Goal: Information Seeking & Learning: Learn about a topic

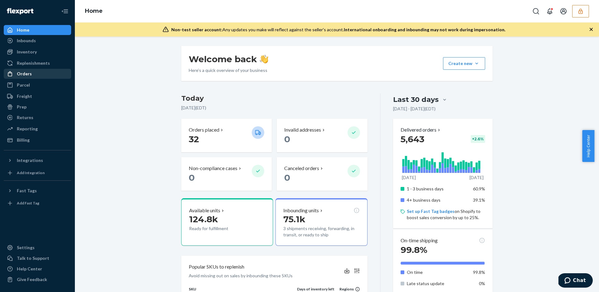
click at [17, 75] on div "Orders" at bounding box center [24, 74] width 15 height 6
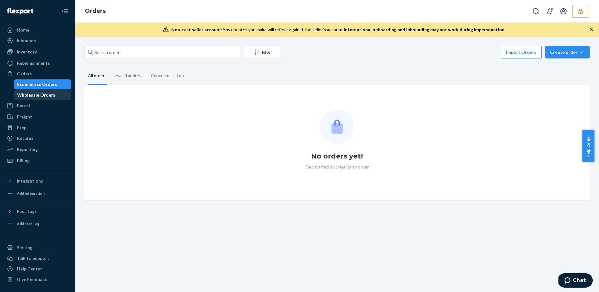
click at [34, 96] on div "Wholesale Orders" at bounding box center [36, 95] width 38 height 6
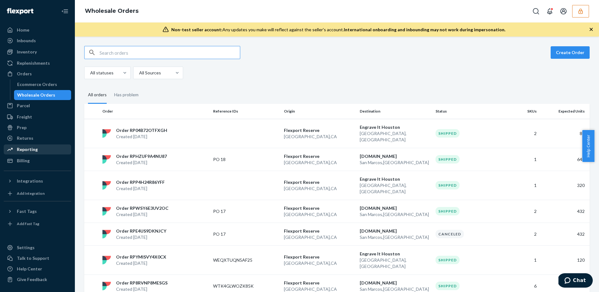
click at [32, 151] on div "Reporting" at bounding box center [27, 149] width 21 height 6
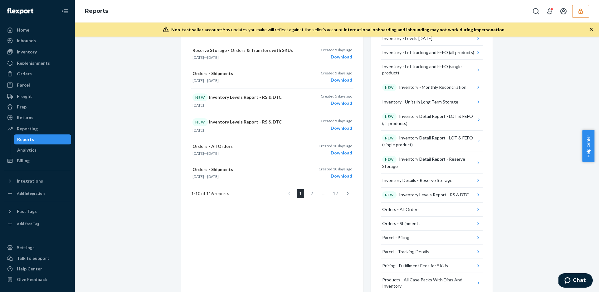
scroll to position [263, 0]
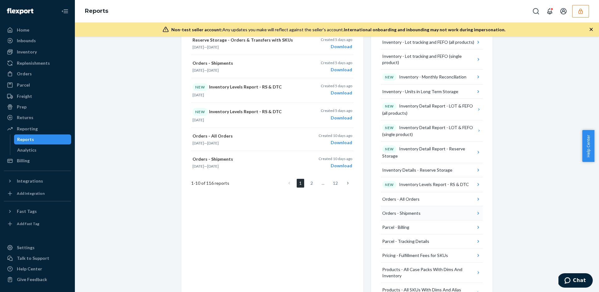
click at [416, 214] on div "Orders - Shipments" at bounding box center [401, 213] width 38 height 6
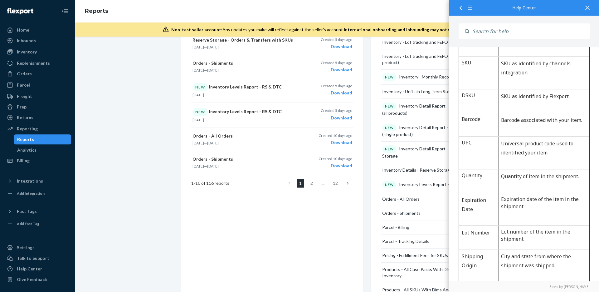
scroll to position [405, 0]
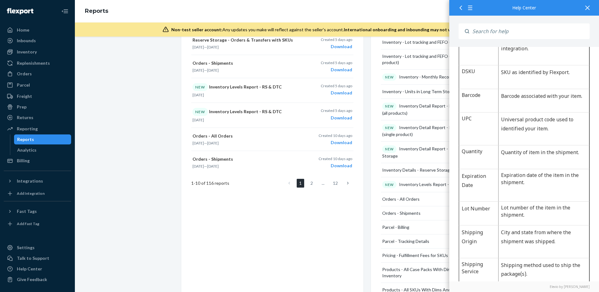
click at [322, 240] on div "Create a New Report Which report would you like to see? Select report type Crea…" at bounding box center [272, 120] width 182 height 593
click at [277, 217] on div "Create a New Report Which report would you like to see? Select report type Crea…" at bounding box center [272, 120] width 182 height 593
click at [587, 8] on icon at bounding box center [588, 8] width 4 height 4
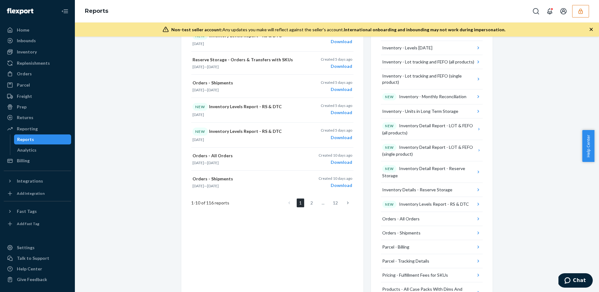
scroll to position [245, 0]
click at [422, 220] on button "Orders - All Orders" at bounding box center [432, 217] width 102 height 14
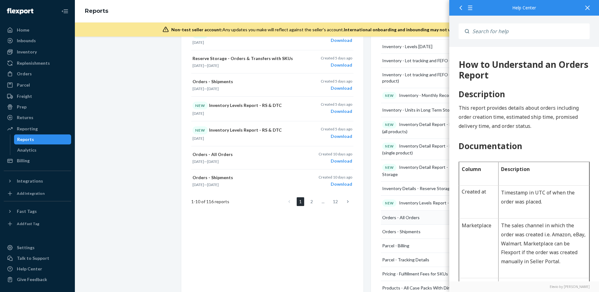
scroll to position [0, 0]
click at [421, 229] on button "Orders - Shipments" at bounding box center [432, 231] width 102 height 14
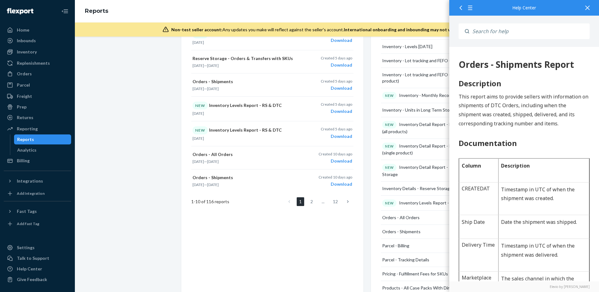
click at [563, 62] on div "Orders - Shipments Report" at bounding box center [524, 64] width 131 height 11
drag, startPoint x: 576, startPoint y: 65, endPoint x: 455, endPoint y: 66, distance: 121.1
copy div "Orders - Shipments Report"
click at [173, 131] on div "We're excited to announce an enhanced inventory aging system that provides more…" at bounding box center [337, 118] width 515 height 635
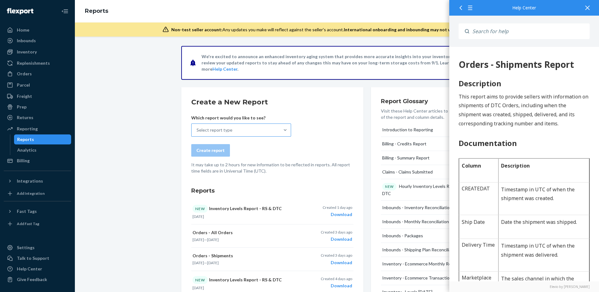
click at [227, 134] on div "Select report type" at bounding box center [236, 130] width 88 height 12
click at [197, 133] on input "Select report type" at bounding box center [197, 130] width 1 height 6
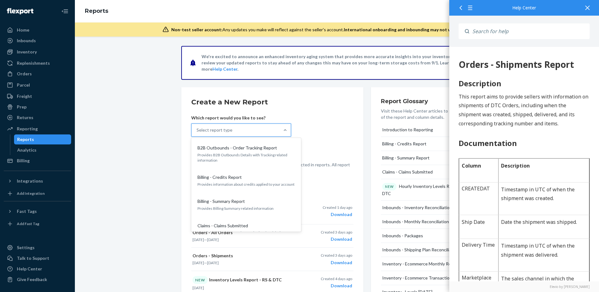
paste input "Orders - Shipments Report"
type input "orders"
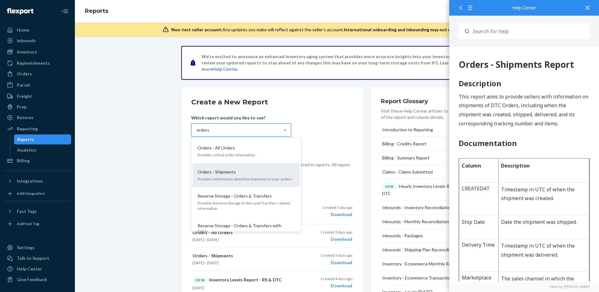
click at [244, 176] on p "Provides information about the shipments in your orders" at bounding box center [246, 178] width 97 height 5
click at [210, 133] on input "orders" at bounding box center [203, 130] width 13 height 6
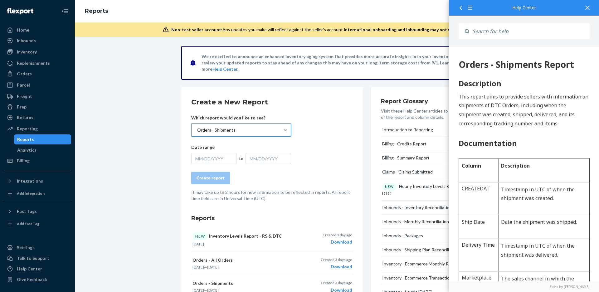
click at [216, 155] on div "MM/DD/YYYY" at bounding box center [214, 158] width 46 height 11
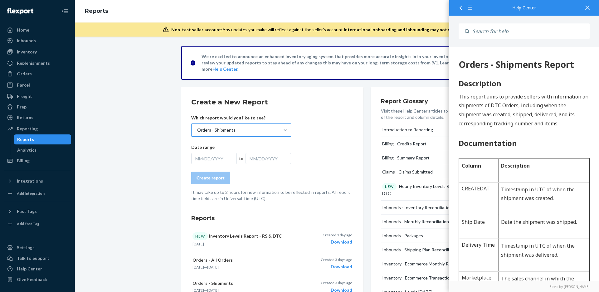
click at [592, 5] on div at bounding box center [588, 7] width 14 height 15
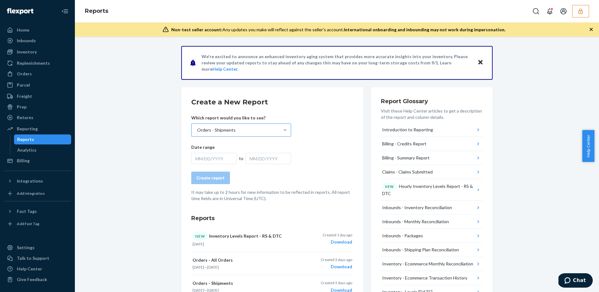
click at [217, 158] on div "MM/DD/YYYY" at bounding box center [214, 158] width 46 height 11
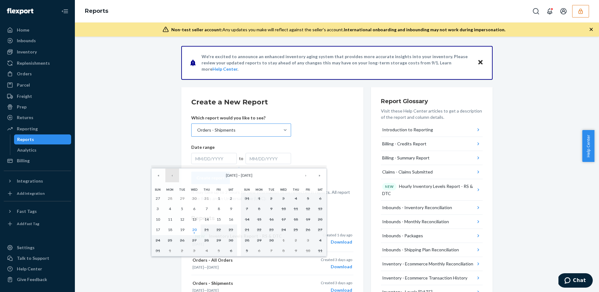
click at [172, 176] on button "‹" at bounding box center [172, 175] width 14 height 14
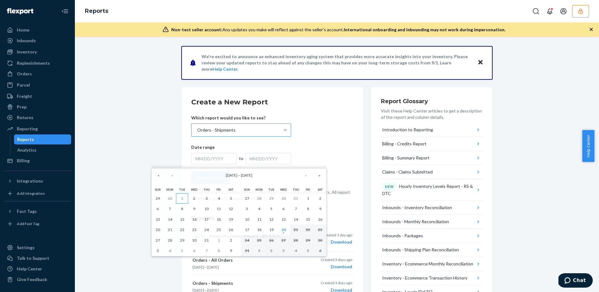
click at [181, 197] on abbr "1" at bounding box center [182, 198] width 2 height 5
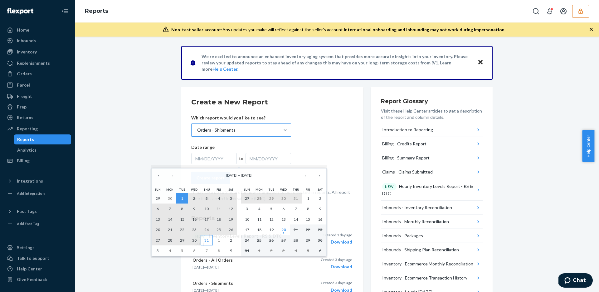
click at [209, 240] on abbr "31" at bounding box center [206, 240] width 4 height 5
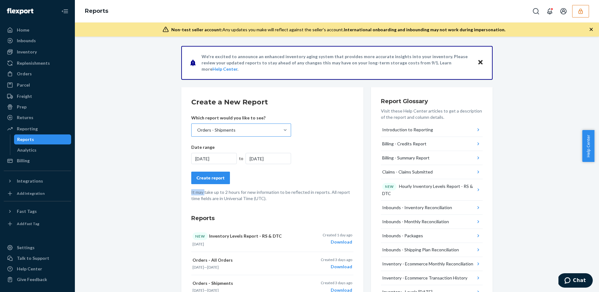
click at [202, 189] on p "It may take up to 2 hours for new information to be reflected in reports. All r…" at bounding box center [272, 195] width 162 height 12
click at [204, 180] on div "Create report" at bounding box center [211, 178] width 28 height 6
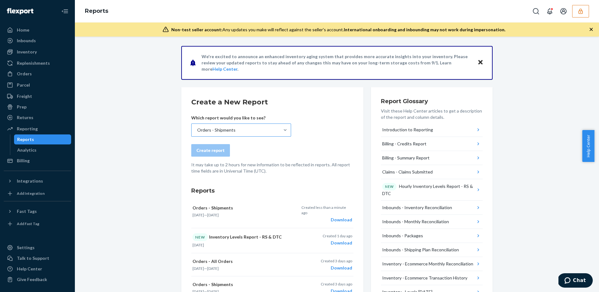
click at [343, 216] on div "Download" at bounding box center [327, 219] width 51 height 6
click at [574, 9] on button "button" at bounding box center [581, 11] width 17 height 12
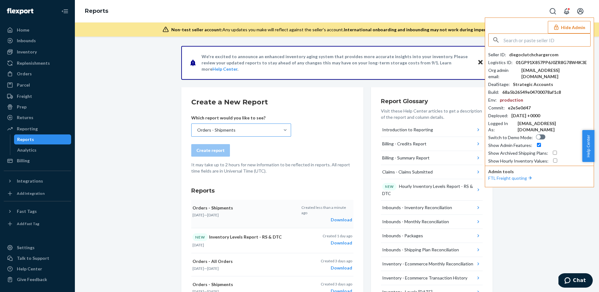
type input "c"
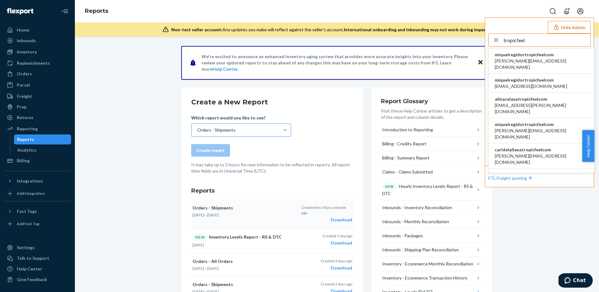
type input "tropicfeel"
click at [522, 60] on span "alex.cebey@tropicfeel.com" at bounding box center [541, 64] width 93 height 12
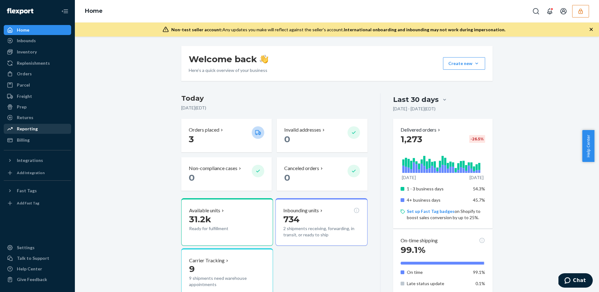
click at [22, 130] on div "Reporting" at bounding box center [27, 129] width 21 height 6
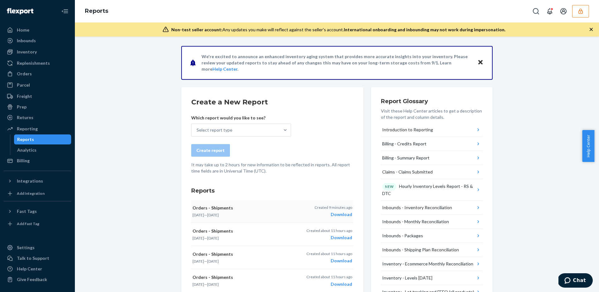
click at [334, 215] on div "Download" at bounding box center [334, 214] width 38 height 6
click at [582, 12] on icon "button" at bounding box center [581, 11] width 6 height 6
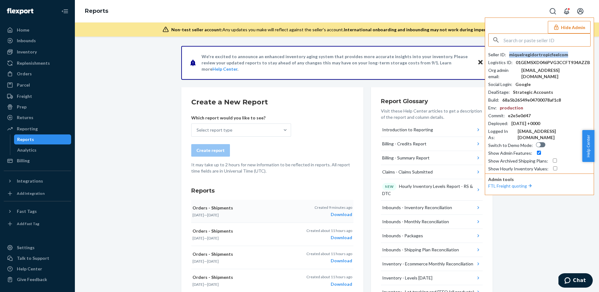
click at [545, 52] on div "miquelregidortropicfeelcom" at bounding box center [539, 55] width 59 height 6
click at [30, 158] on div "Billing" at bounding box center [37, 160] width 66 height 9
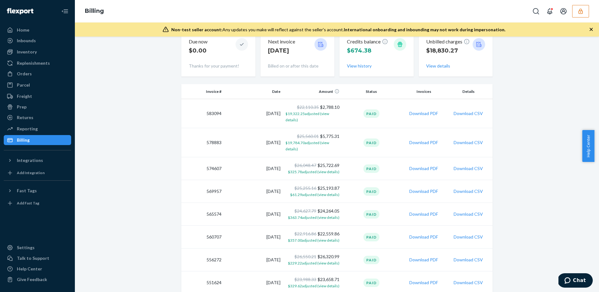
scroll to position [77, 0]
click at [458, 142] on button "Download CSV" at bounding box center [468, 142] width 29 height 6
click at [417, 143] on button "Download PDF" at bounding box center [424, 142] width 29 height 6
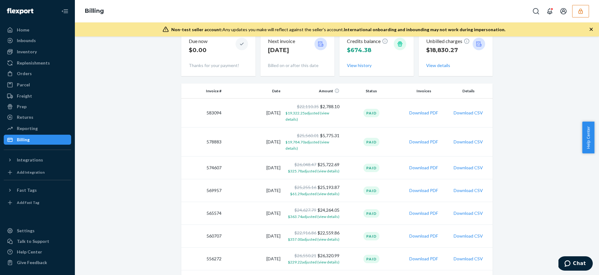
click at [467, 115] on button "Download CSV" at bounding box center [468, 113] width 29 height 6
click at [422, 114] on button "Download PDF" at bounding box center [424, 113] width 29 height 6
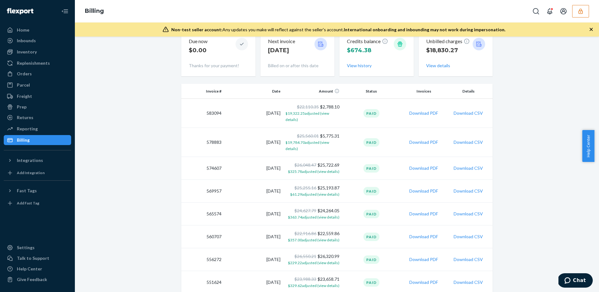
click at [576, 8] on button "button" at bounding box center [581, 11] width 17 height 12
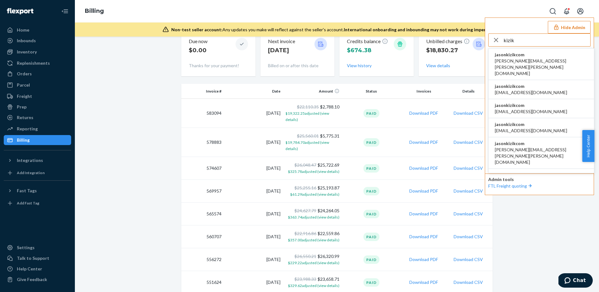
type input "kizik"
click at [551, 48] on li "jasonkizikcom amanda.madsen@kizik.com" at bounding box center [542, 64] width 106 height 32
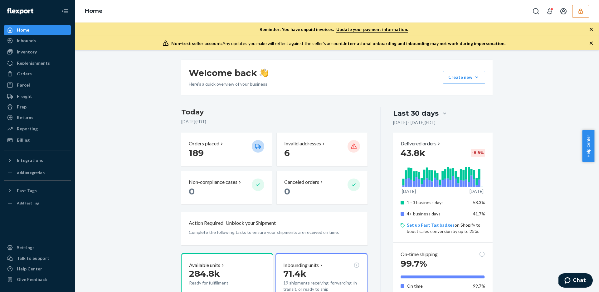
click at [583, 10] on icon "button" at bounding box center [581, 11] width 6 height 6
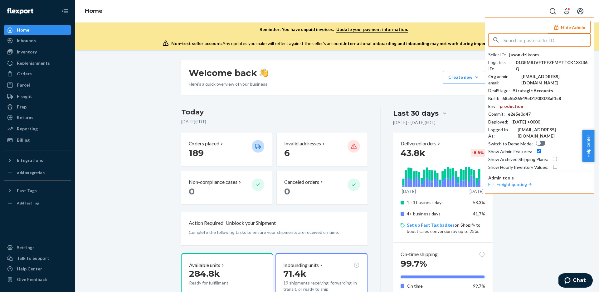
click at [28, 44] on div "Inbounds" at bounding box center [37, 40] width 66 height 9
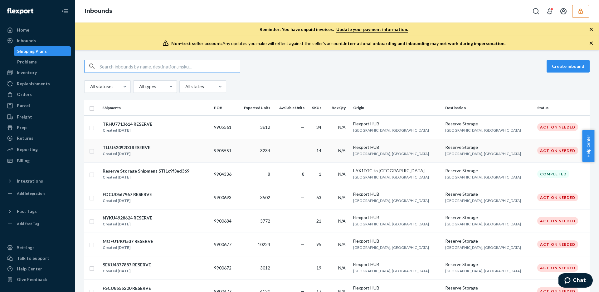
click at [307, 152] on td "—" at bounding box center [290, 150] width 34 height 23
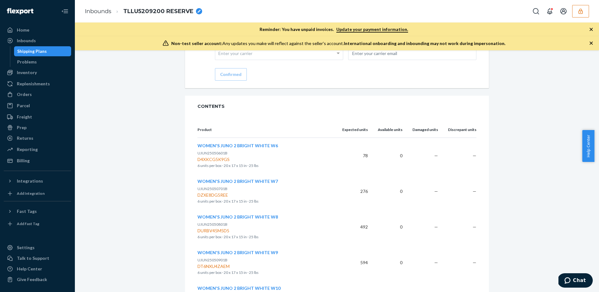
scroll to position [624, 0]
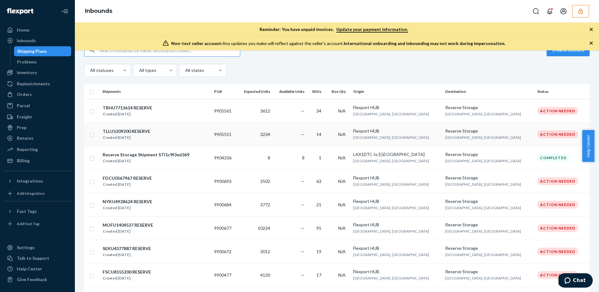
scroll to position [21, 0]
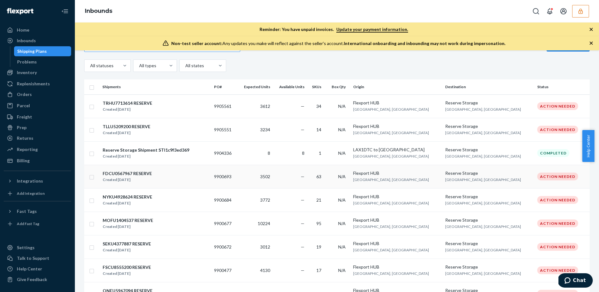
click at [273, 181] on td "3502" at bounding box center [255, 176] width 36 height 23
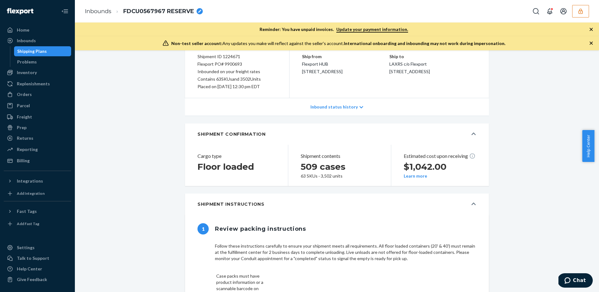
scroll to position [62, 0]
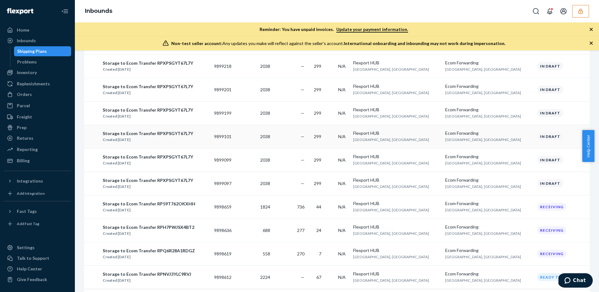
scroll to position [448, 0]
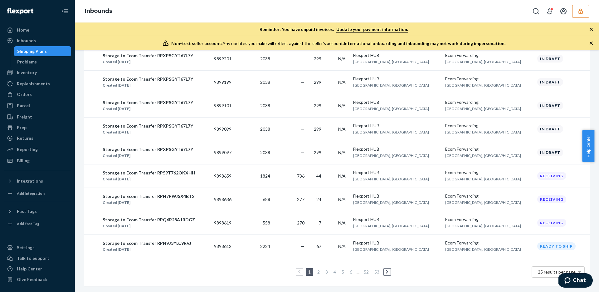
click at [318, 269] on link "2" at bounding box center [318, 271] width 5 height 5
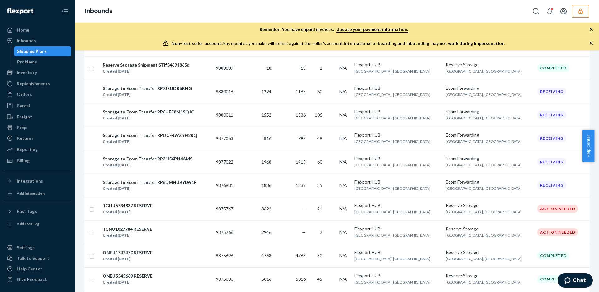
scroll to position [261, 0]
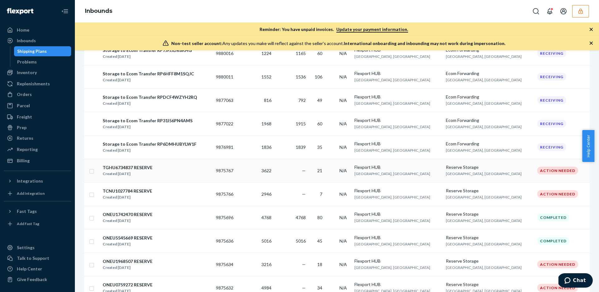
click at [308, 175] on td "—" at bounding box center [291, 170] width 34 height 23
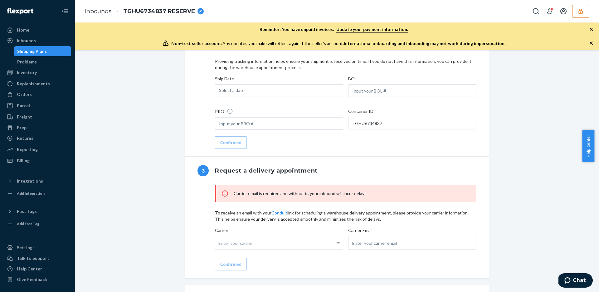
scroll to position [461, 0]
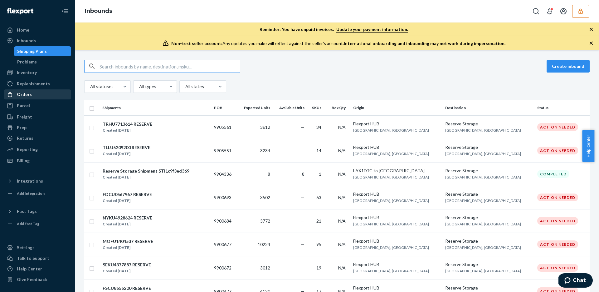
click at [32, 93] on div "Orders" at bounding box center [37, 94] width 66 height 9
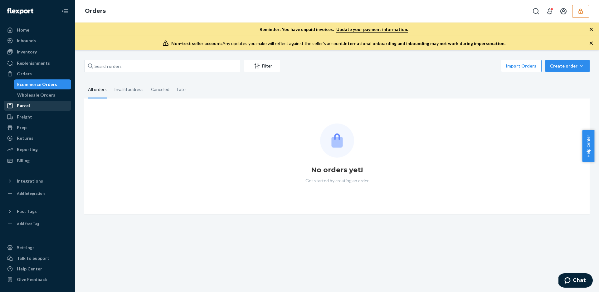
click at [36, 101] on div "Parcel" at bounding box center [37, 105] width 66 height 9
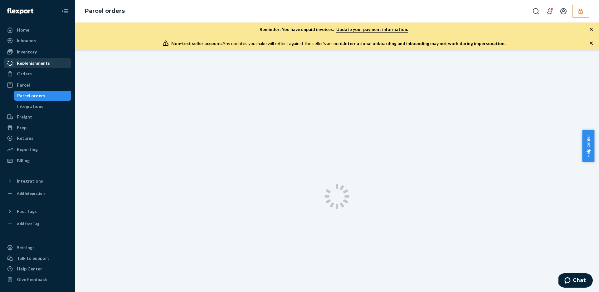
click at [27, 63] on div "Replenishments" at bounding box center [33, 63] width 33 height 6
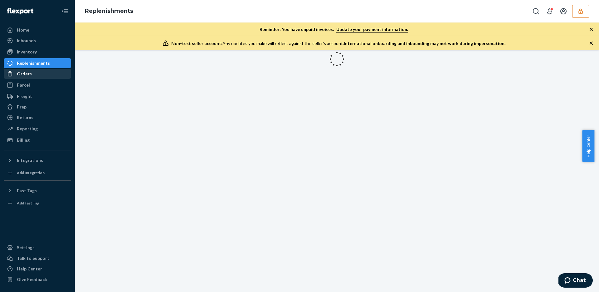
click at [28, 74] on div "Orders" at bounding box center [24, 74] width 15 height 6
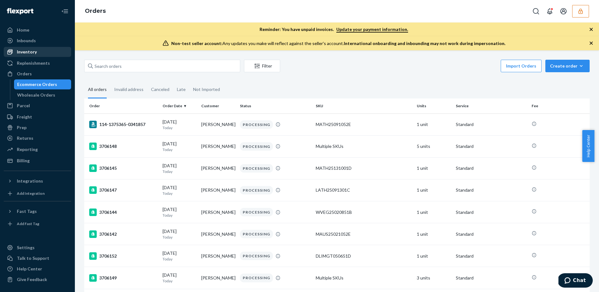
click at [25, 52] on div "Inventory" at bounding box center [27, 52] width 20 height 6
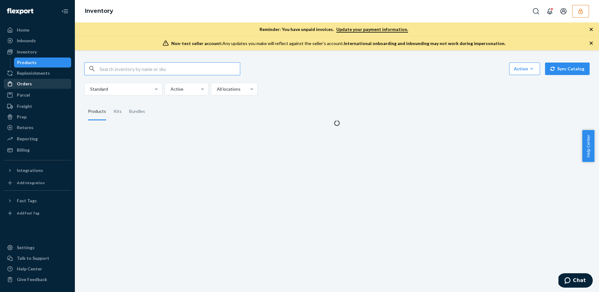
click at [27, 79] on div "Orders" at bounding box center [37, 83] width 66 height 9
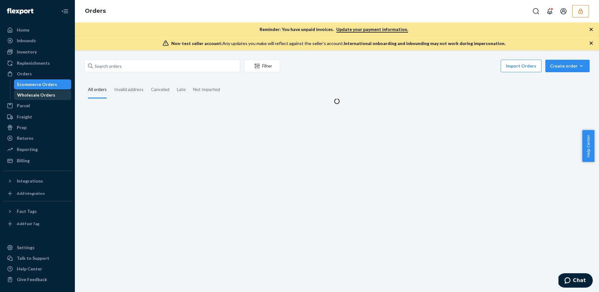
click at [32, 94] on div "Wholesale Orders" at bounding box center [36, 95] width 38 height 6
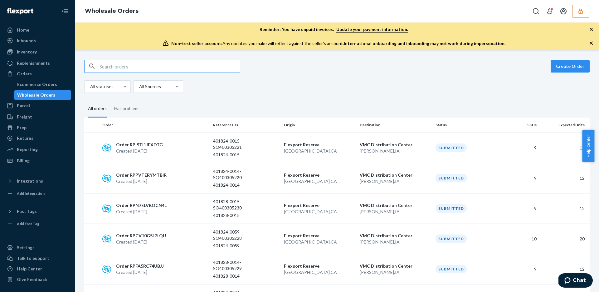
click at [135, 67] on input "text" at bounding box center [170, 66] width 140 height 12
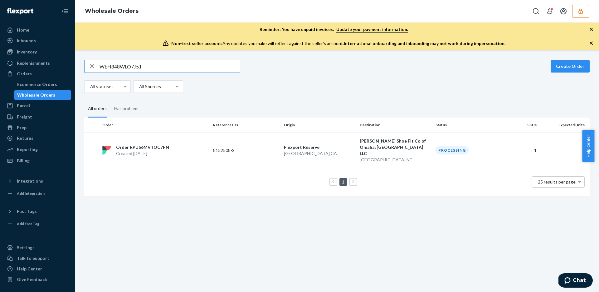
type input "WEH848WLO7J51"
click at [269, 153] on td "8152508-S" at bounding box center [246, 149] width 71 height 35
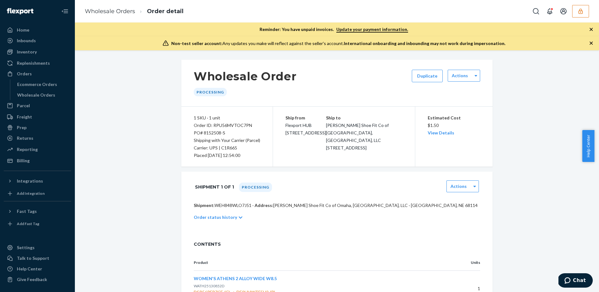
scroll to position [37, 0]
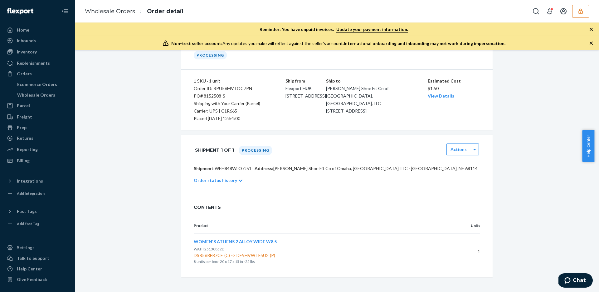
click at [261, 242] on span "WOMEN'S ATHENS 2 ALLOY WIDE W8.5" at bounding box center [235, 241] width 83 height 5
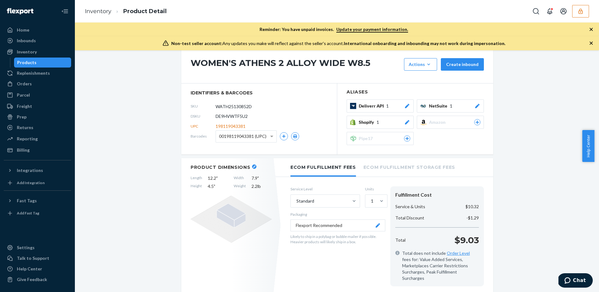
scroll to position [15, 0]
click at [254, 135] on span "00198119043381 (UPC)" at bounding box center [242, 135] width 47 height 11
click at [231, 137] on span "00198119043381 (UPC)" at bounding box center [242, 135] width 47 height 11
copy span "198119043381"
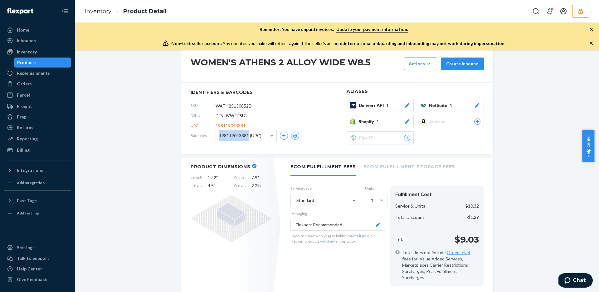
click at [259, 229] on icon at bounding box center [231, 218] width 81 height 47
click at [223, 115] on span "DE9HVWTF5U2" at bounding box center [232, 115] width 32 height 6
copy span "DE9HVWTF5U2"
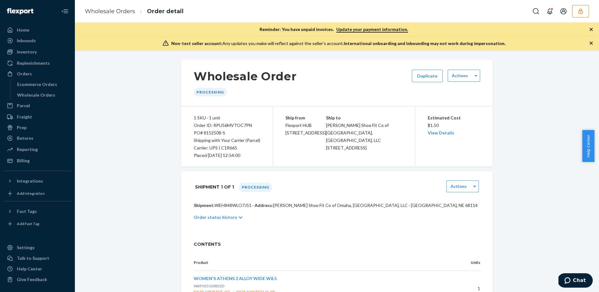
click at [232, 204] on p "Shipment: WEH848WLO7J51 · Address: Brown's Shoe Fit Co of Omaha, NE, LLC · Omah…" at bounding box center [337, 205] width 287 height 6
copy p "WEH848WLO7J51"
click at [246, 278] on span "WOMEN'S ATHENS 2 ALLOY WIDE W8.5" at bounding box center [235, 277] width 83 height 5
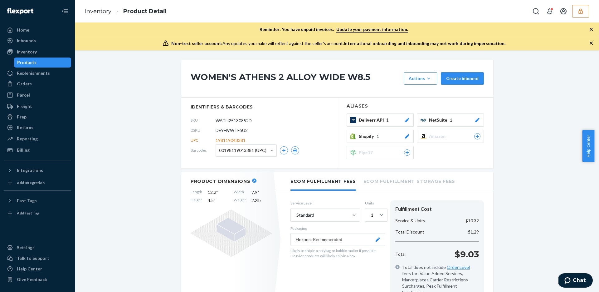
click at [234, 152] on span "00198119043381 (UPC)" at bounding box center [242, 150] width 47 height 11
copy span "198119043381"
click at [20, 153] on div "Billing" at bounding box center [23, 150] width 13 height 6
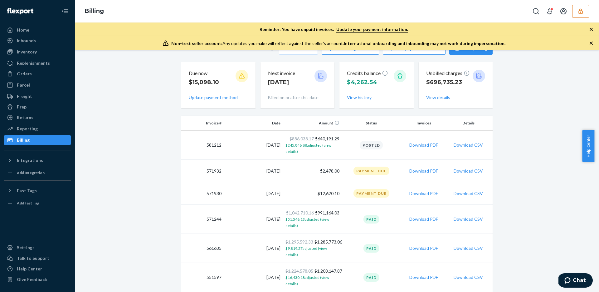
scroll to position [91, 0]
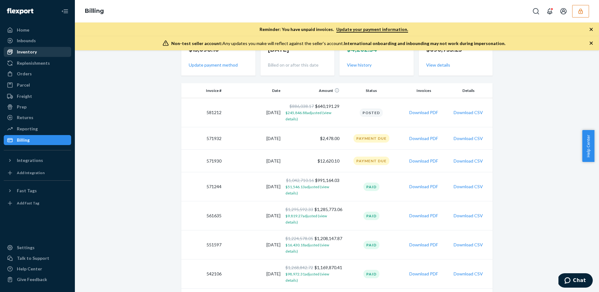
click at [30, 54] on div "Inventory" at bounding box center [27, 52] width 20 height 6
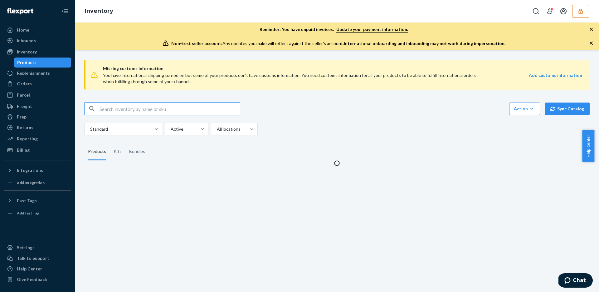
type input "Morning Kizik team! Our LAX team was attempting to pick and pack order WEH848WL…"
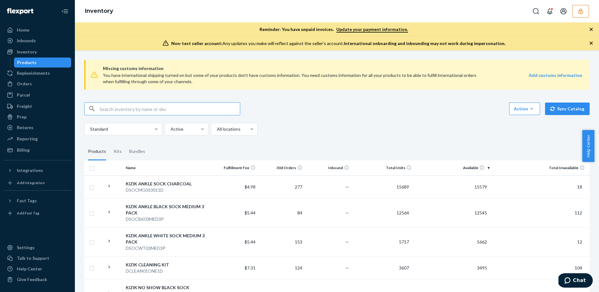
paste input "WATH25130852D"
type input "WATH25130852D"
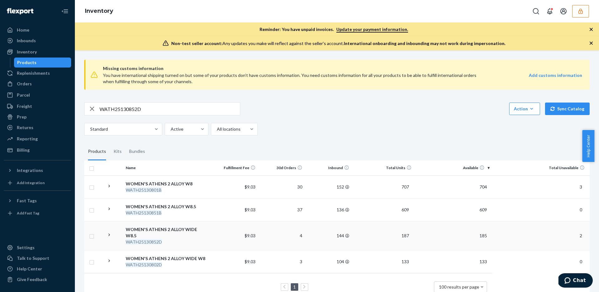
click at [266, 236] on td "4" at bounding box center [281, 235] width 47 height 29
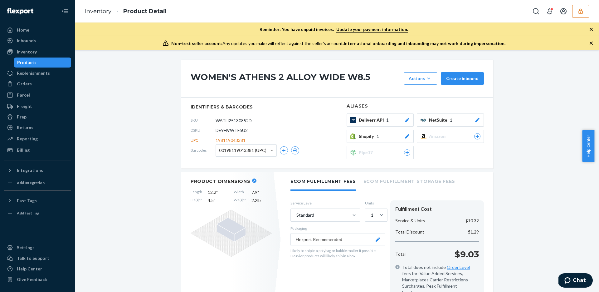
click at [248, 146] on span "00198119043381 (UPC)" at bounding box center [242, 150] width 47 height 11
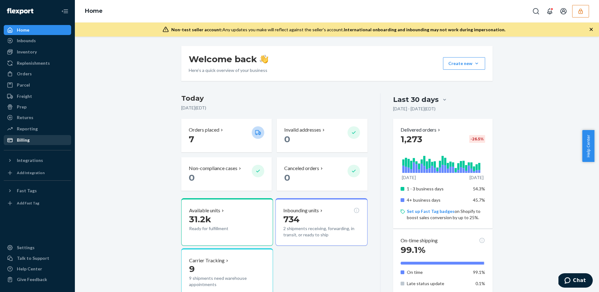
click at [18, 141] on div "Billing" at bounding box center [23, 140] width 13 height 6
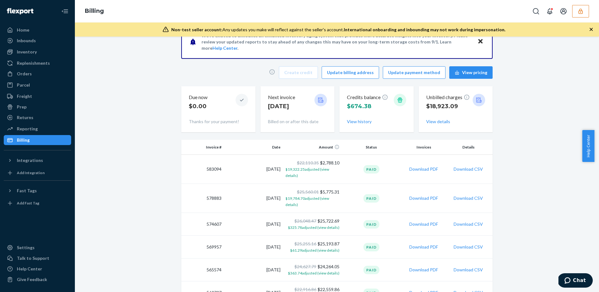
scroll to position [38, 0]
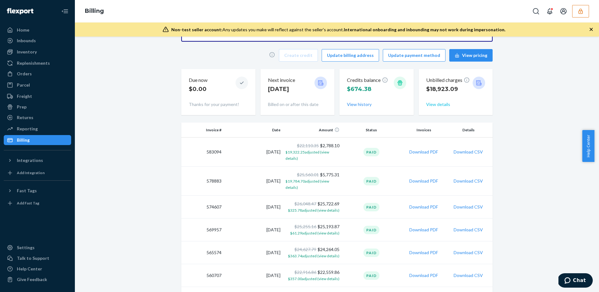
click at [444, 106] on button "View details" at bounding box center [438, 104] width 24 height 6
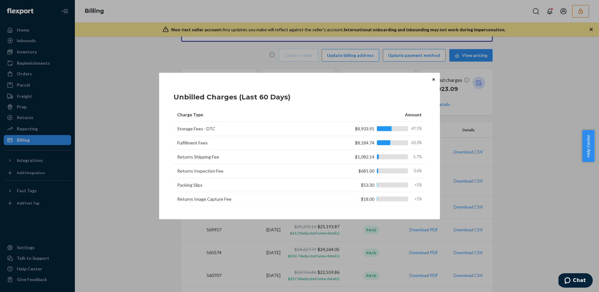
click at [433, 80] on icon "Close" at bounding box center [434, 79] width 2 height 2
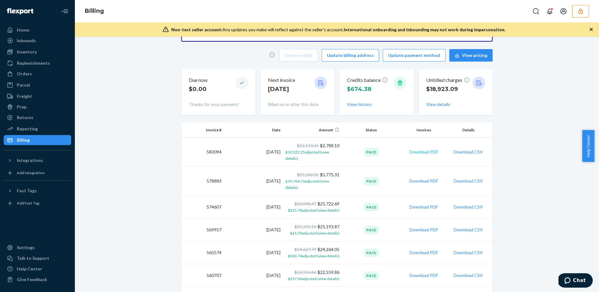
click at [426, 153] on button "Download PDF" at bounding box center [424, 152] width 29 height 6
click at [421, 182] on button "Download PDF" at bounding box center [424, 181] width 29 height 6
click at [586, 14] on button "button" at bounding box center [581, 11] width 17 height 12
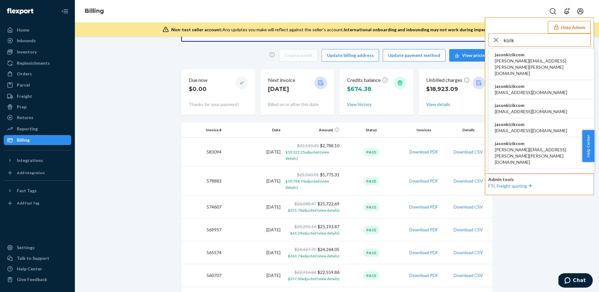
type input "kizik"
drag, startPoint x: 529, startPoint y: 54, endPoint x: 500, endPoint y: 62, distance: 30.1
click at [529, 54] on span "jasonkizikcom" at bounding box center [541, 55] width 93 height 6
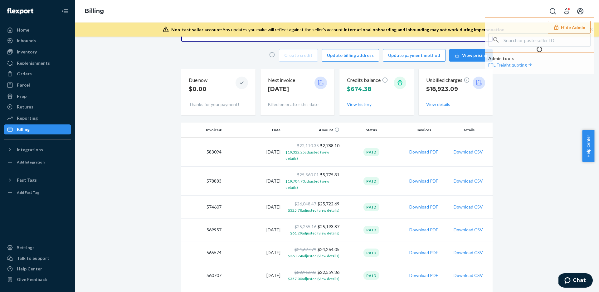
scroll to position [0, 0]
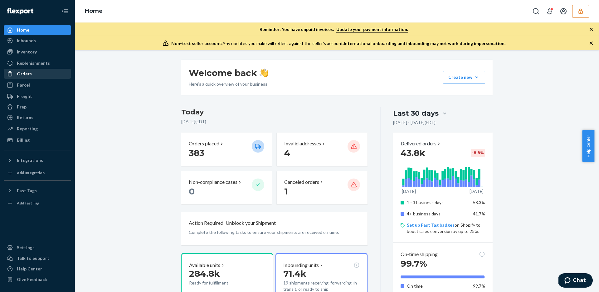
click at [28, 73] on div "Orders" at bounding box center [24, 74] width 15 height 6
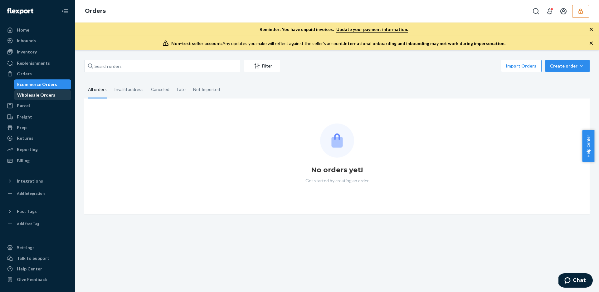
click at [37, 97] on div "Wholesale Orders" at bounding box center [36, 95] width 38 height 6
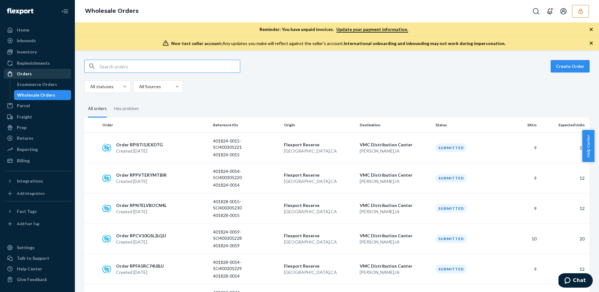
click at [36, 72] on div "Orders" at bounding box center [37, 73] width 66 height 9
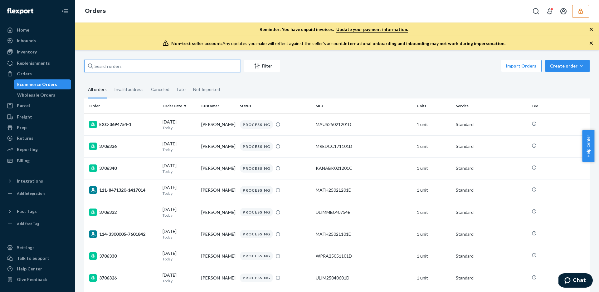
click at [135, 65] on input "text" at bounding box center [162, 66] width 156 height 12
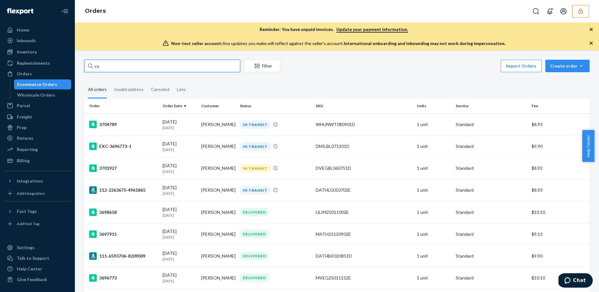
type input "c"
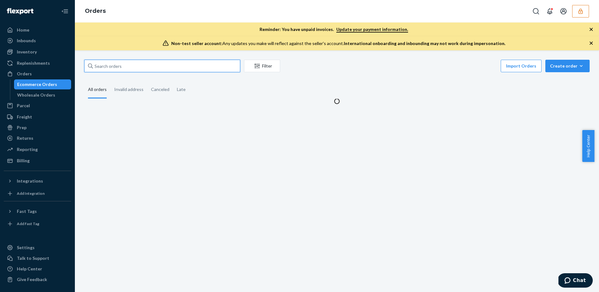
type input "="
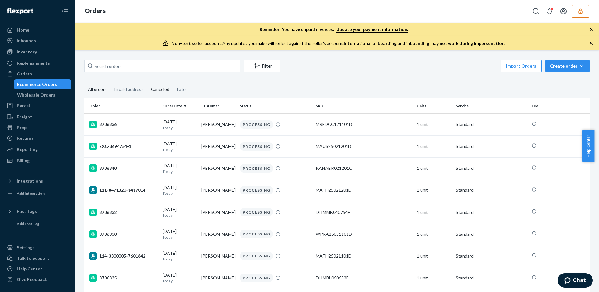
click at [165, 88] on div "Canceled" at bounding box center [160, 89] width 18 height 17
click at [147, 81] on input "Canceled" at bounding box center [147, 81] width 0 height 0
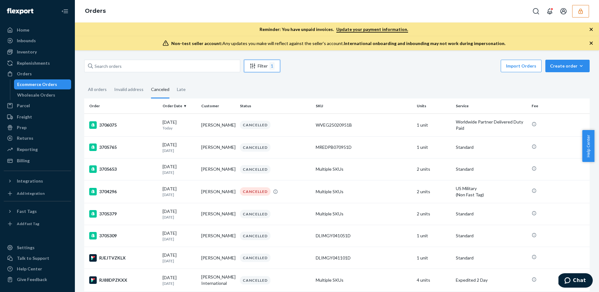
click at [259, 64] on div "Filter 1" at bounding box center [262, 65] width 36 height 7
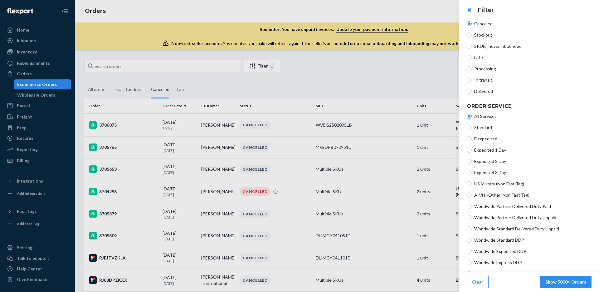
scroll to position [71, 0]
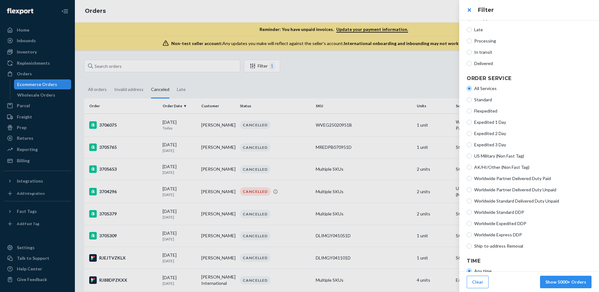
click at [497, 191] on span "Worldwide Partner Delivered Duty Unpaid" at bounding box center [533, 189] width 117 height 6
click at [472, 191] on input "Worldwide Partner Delivered Duty Unpaid" at bounding box center [469, 189] width 5 height 5
radio input "true"
radio input "false"
click at [508, 202] on span "Worldwide Standard Delivered Duty Unpaid" at bounding box center [533, 201] width 117 height 6
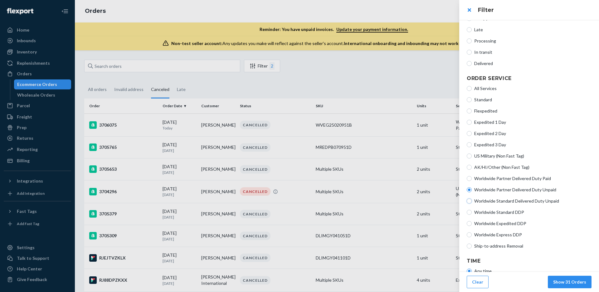
click at [472, 202] on input "Worldwide Standard Delivered Duty Unpaid" at bounding box center [469, 200] width 5 height 5
radio input "true"
radio input "false"
click at [566, 279] on button "Show 194 Orders" at bounding box center [569, 281] width 46 height 12
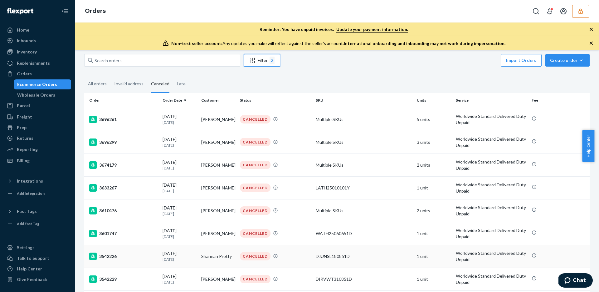
scroll to position [0, 0]
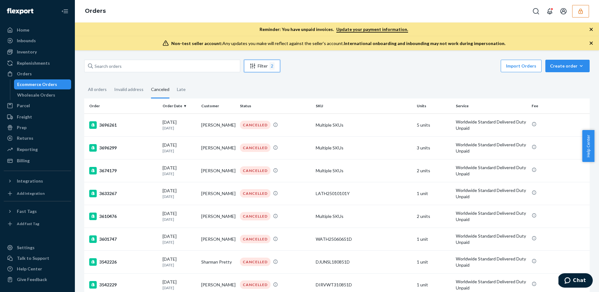
click at [271, 69] on div "2" at bounding box center [272, 65] width 5 height 7
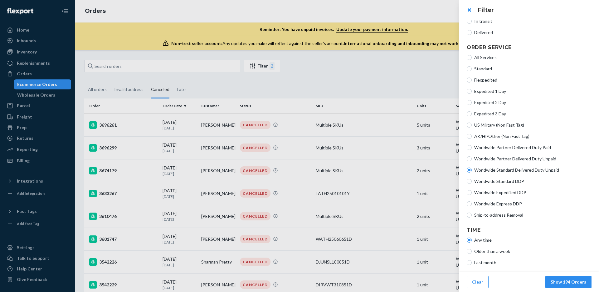
scroll to position [103, 0]
click at [507, 155] on span "Worldwide Partner Delivered Duty Unpaid" at bounding box center [533, 157] width 117 height 6
click at [472, 155] on input "Worldwide Partner Delivered Duty Unpaid" at bounding box center [469, 157] width 5 height 5
radio input "true"
radio input "false"
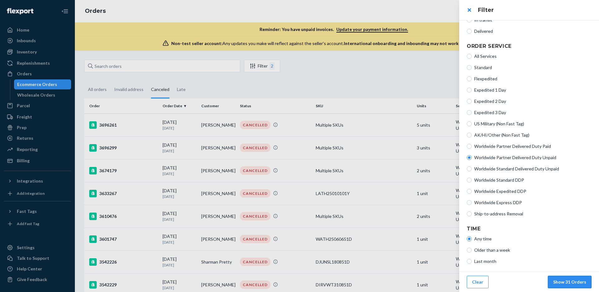
click at [569, 281] on button "Show 31 Orders" at bounding box center [570, 281] width 44 height 12
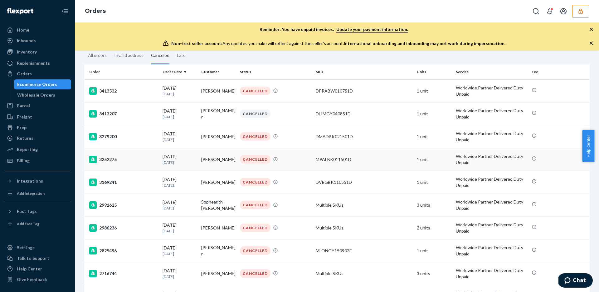
scroll to position [0, 0]
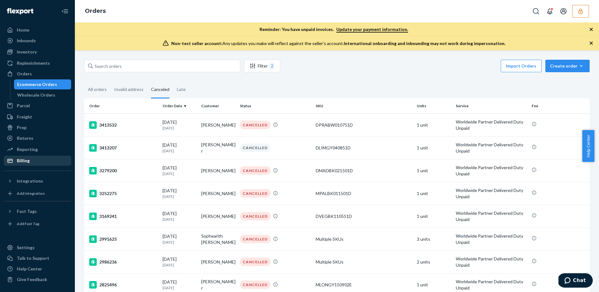
click at [28, 158] on div "Billing" at bounding box center [23, 160] width 13 height 6
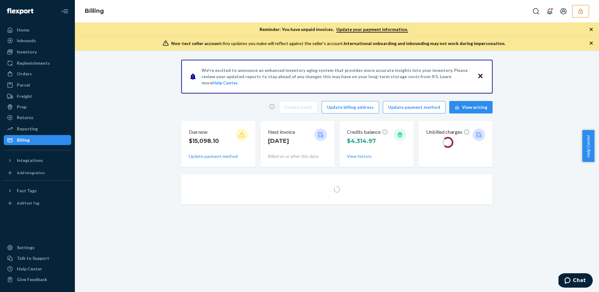
click at [579, 8] on icon "button" at bounding box center [581, 11] width 6 height 6
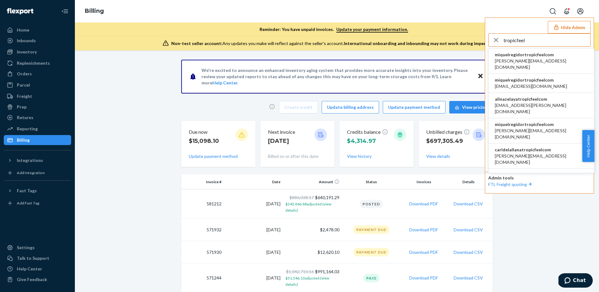
type input "tropicfeel"
click at [539, 59] on span "alex.cebey@tropicfeel.com" at bounding box center [541, 64] width 93 height 12
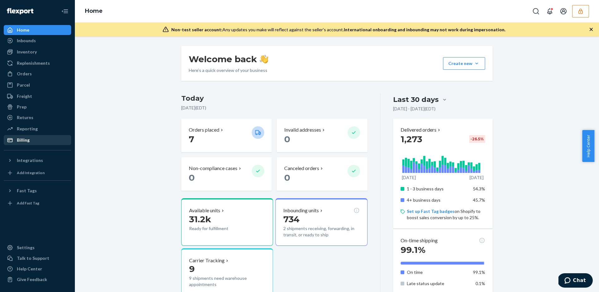
click at [38, 135] on div "Billing" at bounding box center [37, 139] width 66 height 9
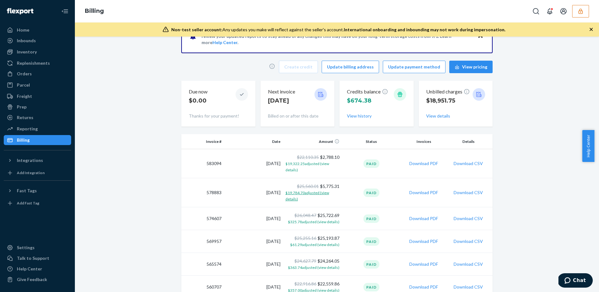
scroll to position [19, 0]
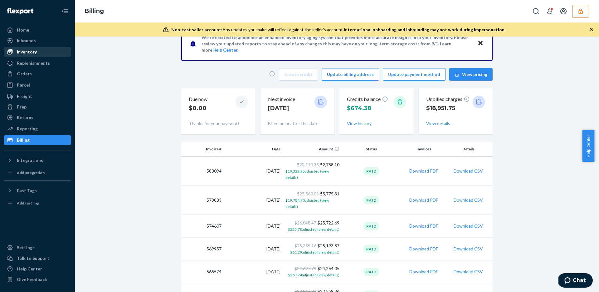
click at [20, 50] on div "Inventory" at bounding box center [27, 52] width 20 height 6
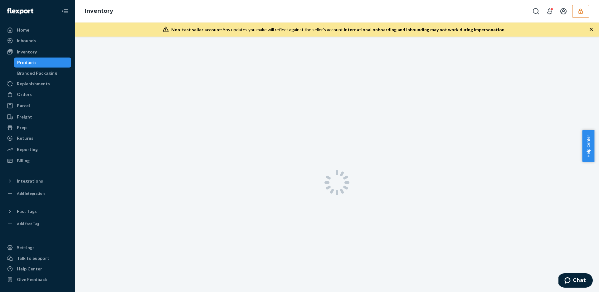
click at [578, 9] on icon "button" at bounding box center [581, 11] width 6 height 6
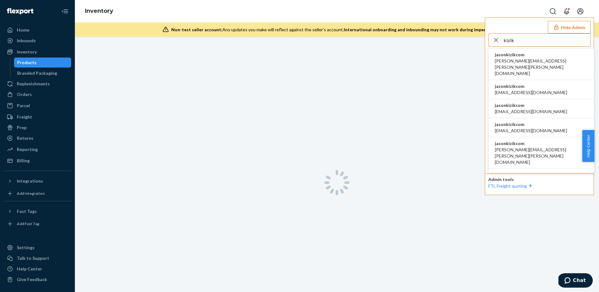
type input "kizik"
click at [538, 58] on span "[PERSON_NAME][EMAIL_ADDRESS][PERSON_NAME][PERSON_NAME][DOMAIN_NAME]" at bounding box center [541, 67] width 93 height 19
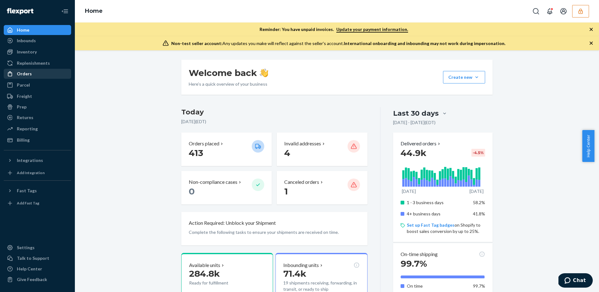
click at [29, 72] on div "Orders" at bounding box center [24, 74] width 15 height 6
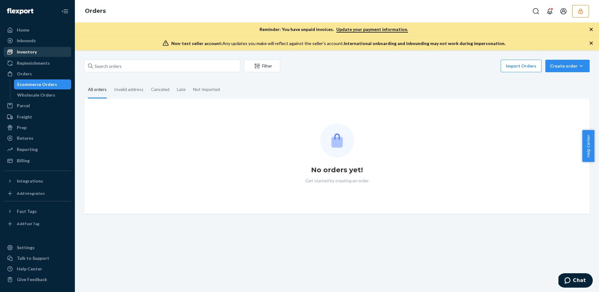
click at [20, 55] on div "Inventory" at bounding box center [37, 51] width 66 height 9
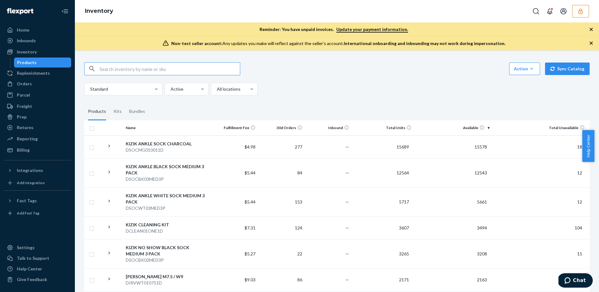
click at [107, 67] on input "text" at bounding box center [170, 68] width 140 height 12
paste input "WATH25130852D"
type input "WATH25130852D"
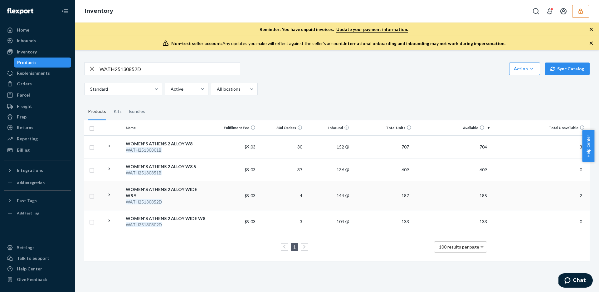
click at [274, 194] on td "4" at bounding box center [281, 195] width 47 height 29
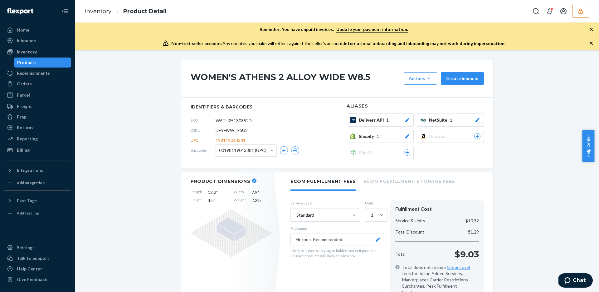
click at [240, 153] on span "00198119043381 (UPC)" at bounding box center [242, 150] width 47 height 11
click at [283, 151] on icon "button" at bounding box center [284, 150] width 3 height 3
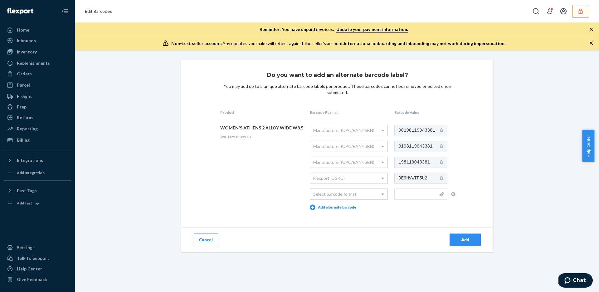
click at [375, 195] on div "Select barcode format" at bounding box center [348, 194] width 77 height 11
click at [411, 194] on input "text" at bounding box center [421, 193] width 53 height 11
paste input "198119012042"
type input "198119012042"
click at [458, 239] on div "Add" at bounding box center [465, 239] width 21 height 6
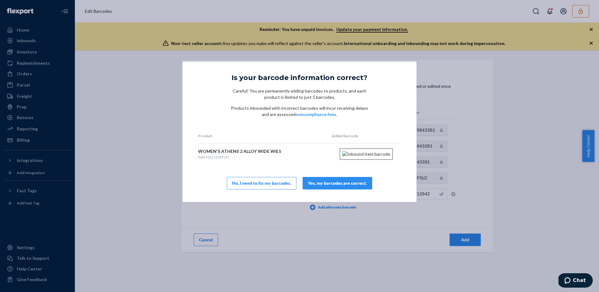
click at [330, 186] on div "Yes, my barcodes are correct." at bounding box center [337, 183] width 59 height 6
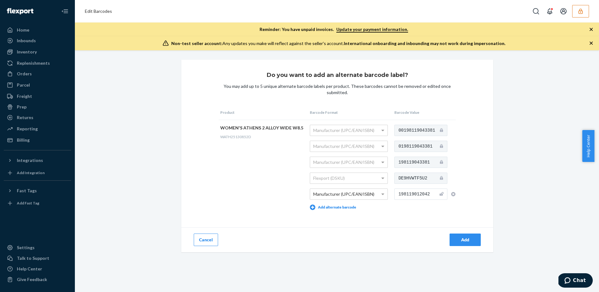
click at [452, 238] on button "Add" at bounding box center [465, 239] width 31 height 12
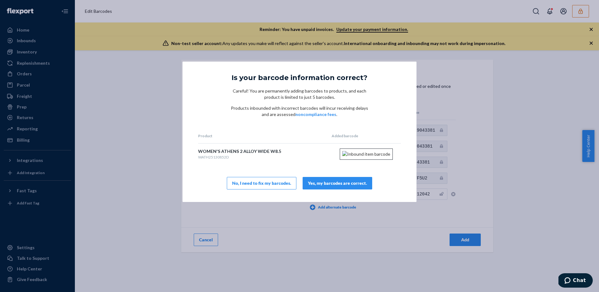
click at [338, 186] on div "Yes, my barcodes are correct." at bounding box center [337, 183] width 59 height 6
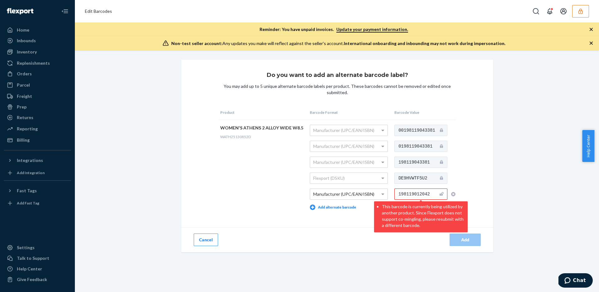
click at [409, 193] on input "198119012042" at bounding box center [421, 193] width 53 height 11
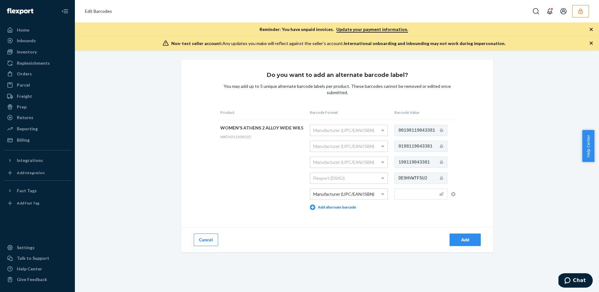
paste input "198119012042"
type input "198119012042"
click at [466, 240] on div "Add" at bounding box center [465, 239] width 21 height 6
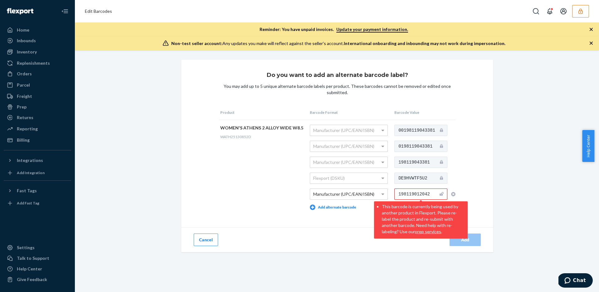
click at [362, 224] on div "Do you want to add an alternate barcode label? You may add up to 5 unique alter…" at bounding box center [337, 156] width 312 height 192
click at [255, 190] on td "WOMEN'S ATHENS 2 ALLOY WIDE W8.5 WATH25130852D" at bounding box center [264, 167] width 90 height 95
click at [201, 239] on button "Cancel" at bounding box center [206, 239] width 24 height 12
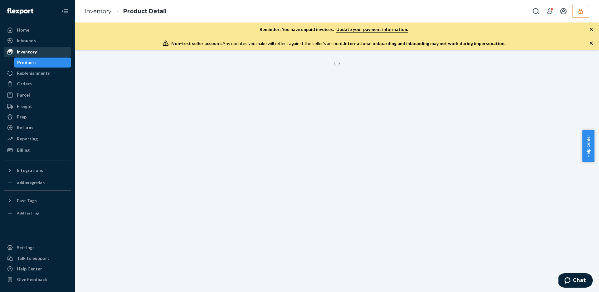
click at [29, 52] on div "Inventory" at bounding box center [27, 52] width 20 height 6
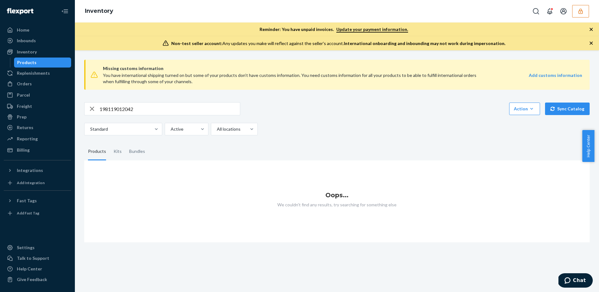
click at [145, 111] on input "198119012042" at bounding box center [170, 108] width 140 height 12
paste input "4338"
type input "19811904338"
click at [576, 16] on button "button" at bounding box center [581, 11] width 17 height 12
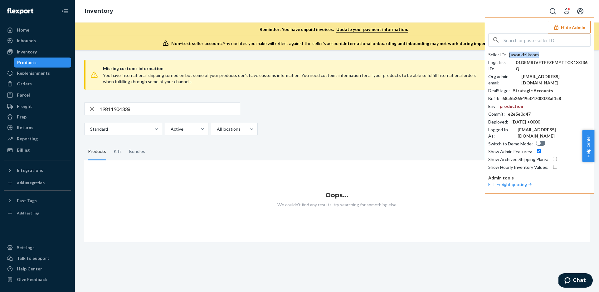
click at [527, 54] on div "jasonkizikcom" at bounding box center [525, 55] width 30 height 6
drag, startPoint x: 527, startPoint y: 54, endPoint x: 523, endPoint y: 53, distance: 3.9
click at [527, 53] on div "jasonkizikcom" at bounding box center [525, 55] width 30 height 6
click at [530, 54] on div "jasonkizikcom" at bounding box center [525, 55] width 30 height 6
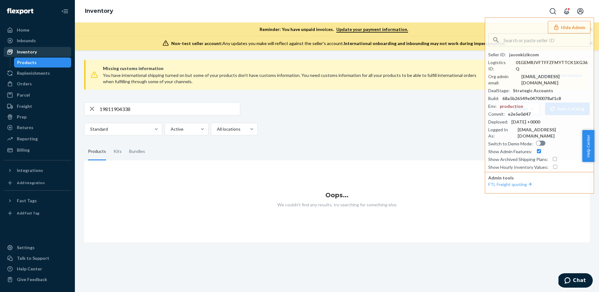
click at [26, 49] on div "Inventory" at bounding box center [27, 52] width 20 height 6
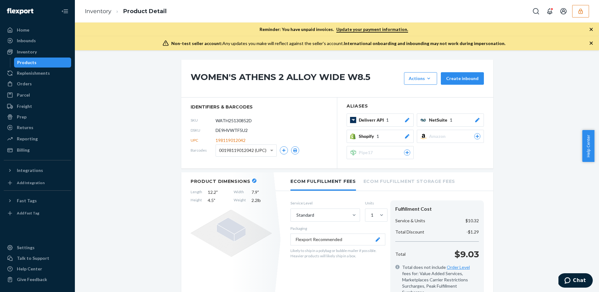
click at [244, 147] on span "00198119012042 (UPC)" at bounding box center [242, 150] width 47 height 11
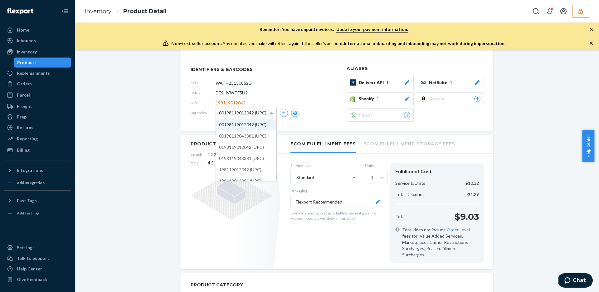
scroll to position [68, 0]
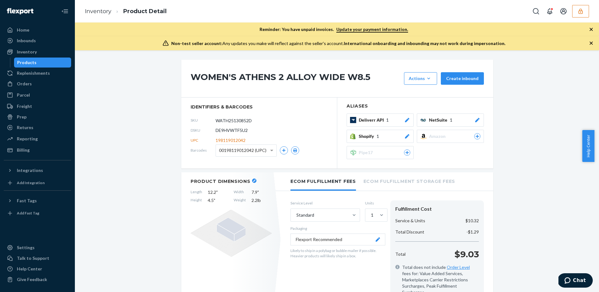
click at [27, 83] on div "Orders" at bounding box center [24, 84] width 15 height 6
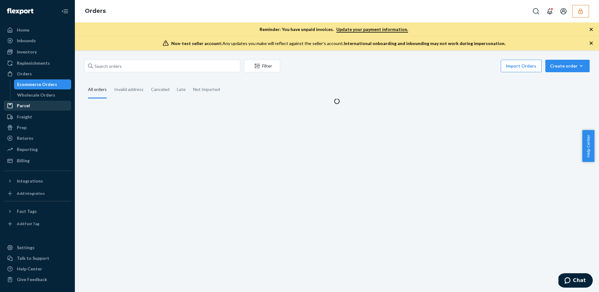
click at [30, 101] on div "Parcel" at bounding box center [37, 105] width 66 height 9
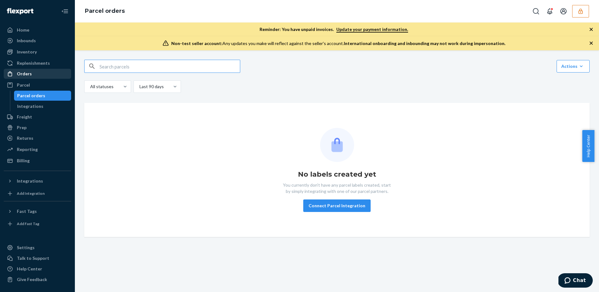
click at [28, 71] on div "Orders" at bounding box center [24, 74] width 15 height 6
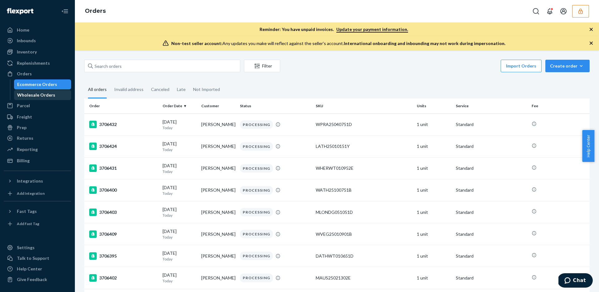
click at [31, 93] on div "Wholesale Orders" at bounding box center [36, 95] width 38 height 6
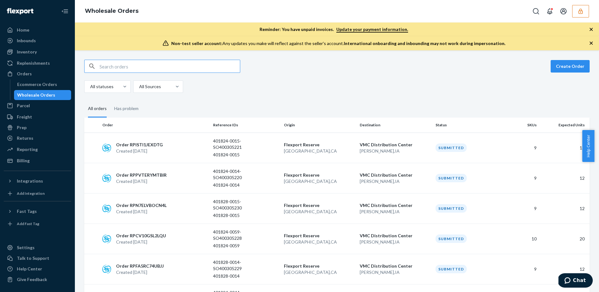
click at [117, 66] on input "text" at bounding box center [170, 66] width 140 height 12
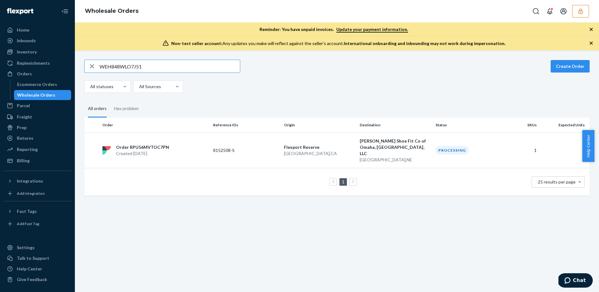
type input "WEH848WLO7J51"
click at [263, 141] on td "8152508-S" at bounding box center [246, 149] width 71 height 35
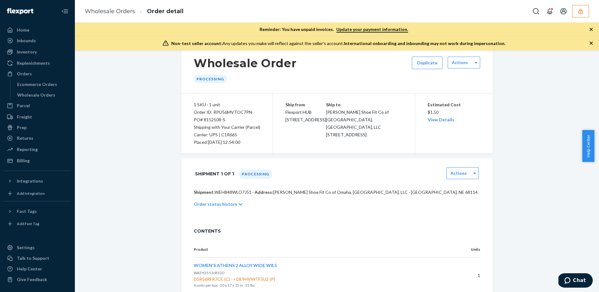
click at [218, 196] on div "Order status history" at bounding box center [337, 203] width 287 height 17
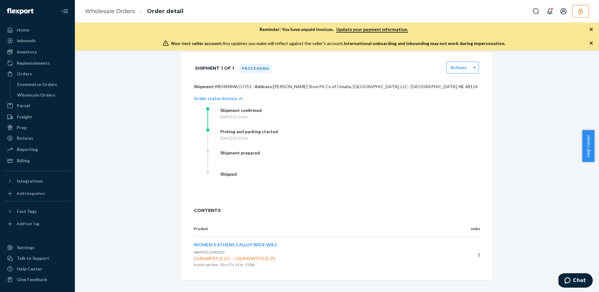
scroll to position [122, 0]
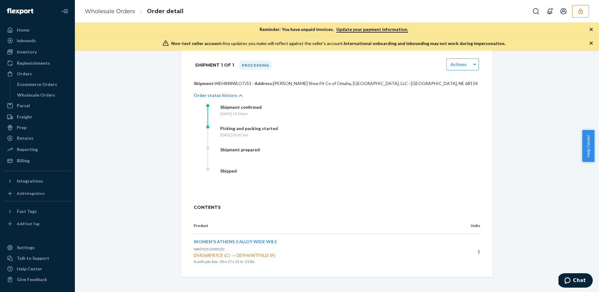
click at [249, 240] on span "WOMEN'S ATHENS 2 ALLOY WIDE W8.5" at bounding box center [235, 241] width 83 height 5
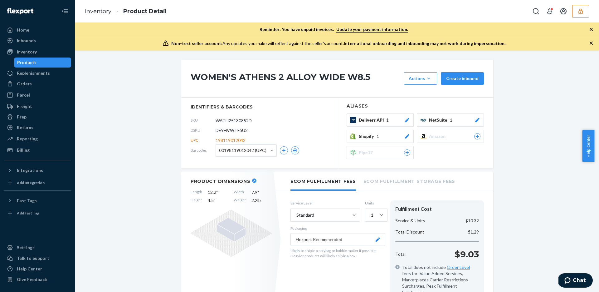
click at [240, 148] on span "00198119012042 (UPC)" at bounding box center [242, 150] width 47 height 11
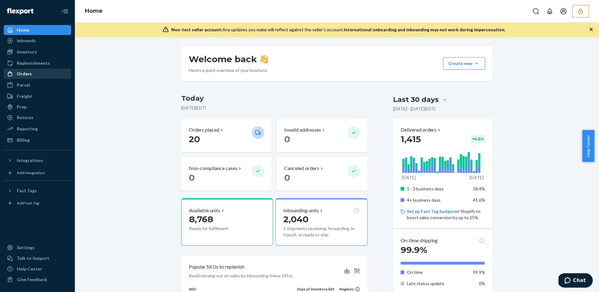
click at [43, 74] on div "Orders" at bounding box center [37, 73] width 66 height 9
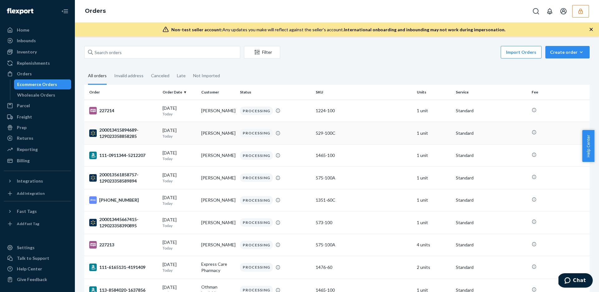
click at [304, 135] on div "PROCESSING" at bounding box center [275, 133] width 73 height 8
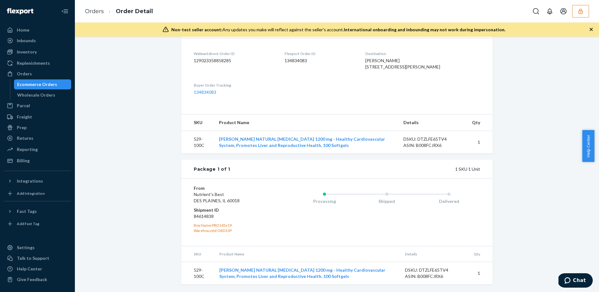
scroll to position [163, 0]
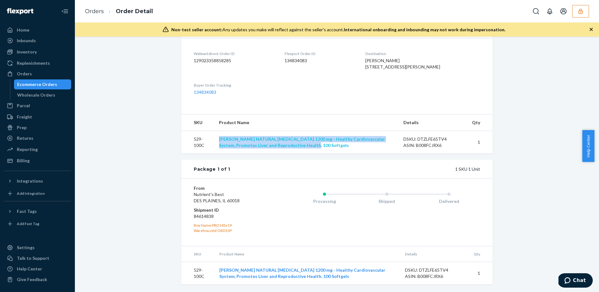
drag, startPoint x: 319, startPoint y: 145, endPoint x: 218, endPoint y: 136, distance: 101.5
click at [218, 136] on td "[PERSON_NAME] NATURAL [MEDICAL_DATA] 1200 mg - Healthy Cardiovascular System, P…" at bounding box center [306, 142] width 185 height 23
copy link "[PERSON_NAME] NATURAL [MEDICAL_DATA] 1200 mg - Healthy Cardiovascular System, P…"
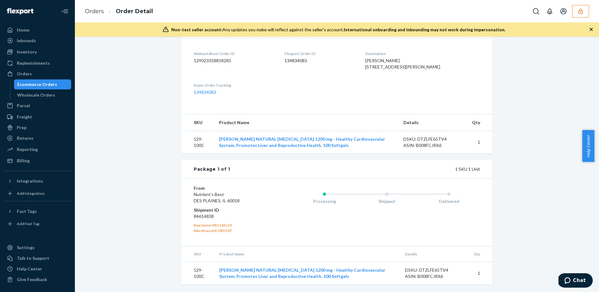
click at [113, 81] on div "Walmart Order # 200013415894689-129023358858285 • Standard Cancel Order Duplica…" at bounding box center [337, 93] width 515 height 396
click at [21, 49] on div "Inventory" at bounding box center [27, 52] width 20 height 6
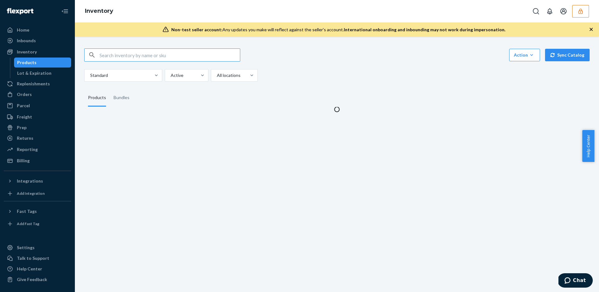
type input "55439"
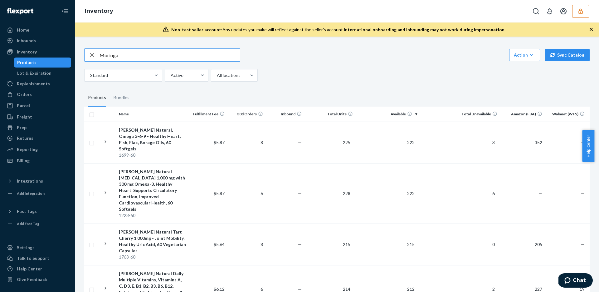
type input "Moringa"
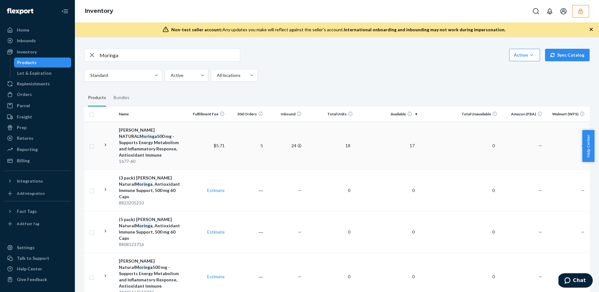
click at [391, 140] on td "17" at bounding box center [388, 145] width 64 height 48
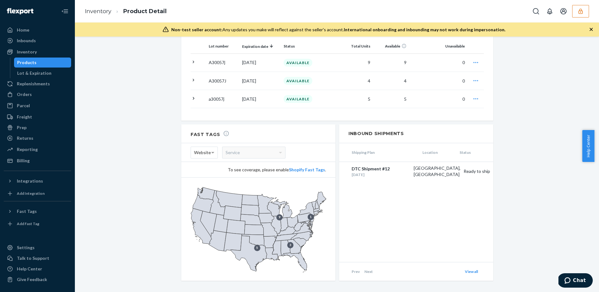
scroll to position [564, 0]
click at [246, 145] on div "Service" at bounding box center [254, 150] width 63 height 11
click at [264, 165] on div "To see coverage, please enable Shopify Fast Tags ." at bounding box center [258, 168] width 135 height 6
click at [210, 147] on span at bounding box center [214, 150] width 8 height 11
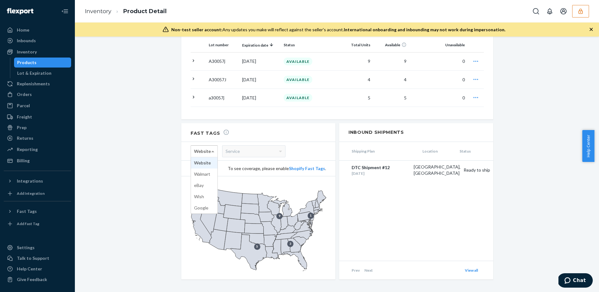
click at [210, 146] on span at bounding box center [214, 150] width 8 height 11
click at [241, 145] on div "Service" at bounding box center [254, 150] width 63 height 11
click at [43, 49] on div "Inventory" at bounding box center [37, 51] width 66 height 9
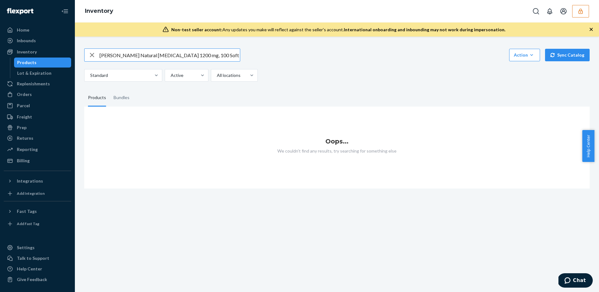
drag, startPoint x: 210, startPoint y: 57, endPoint x: 166, endPoint y: 55, distance: 44.4
click at [166, 55] on input "Mason Natural Lecithin 1200 mg, 100 Soft Gels" at bounding box center [170, 55] width 140 height 12
drag, startPoint x: 132, startPoint y: 55, endPoint x: 48, endPoint y: 48, distance: 84.6
click at [48, 48] on div "Home Inbounds Shipping Plans Problems Inventory Products Lot & Expiration Reple…" at bounding box center [299, 146] width 599 height 292
type input "Lecithin 1200"
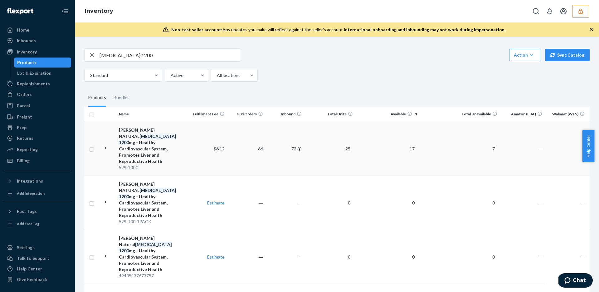
click at [240, 141] on td "66" at bounding box center [246, 148] width 38 height 54
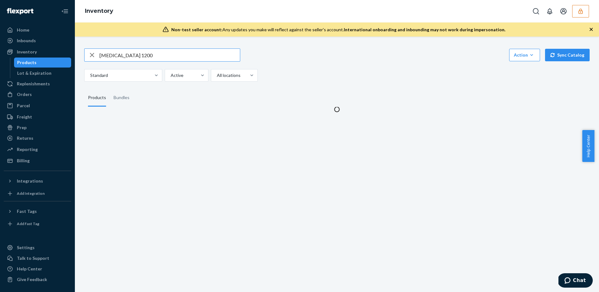
click at [155, 54] on input "Lecithin 1200" at bounding box center [170, 55] width 140 height 12
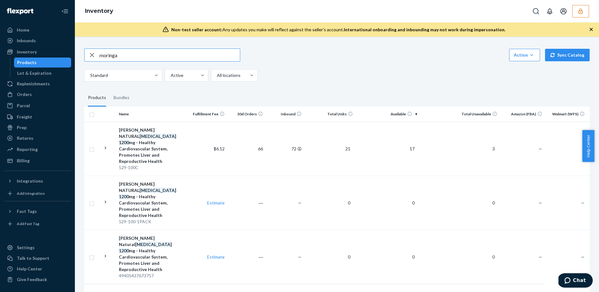
type input "moringa"
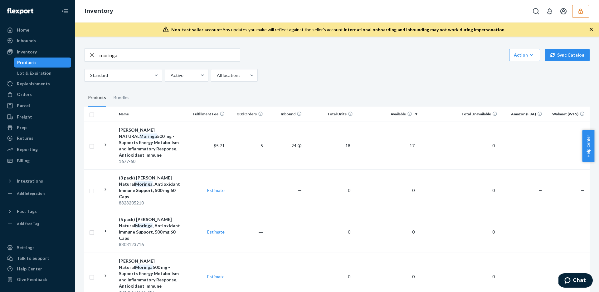
click at [270, 137] on td "24" at bounding box center [285, 145] width 38 height 48
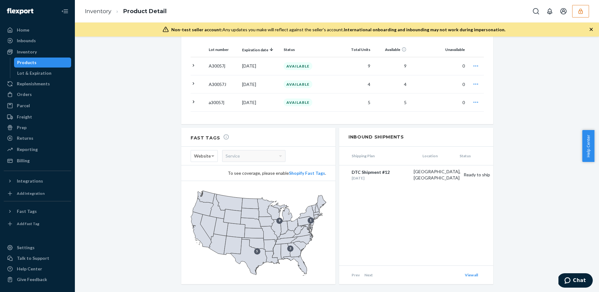
scroll to position [564, 0]
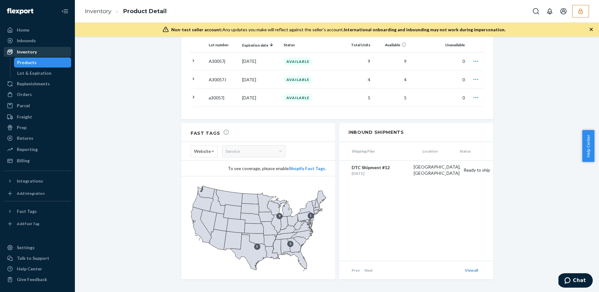
click at [24, 55] on div "Inventory" at bounding box center [27, 52] width 20 height 6
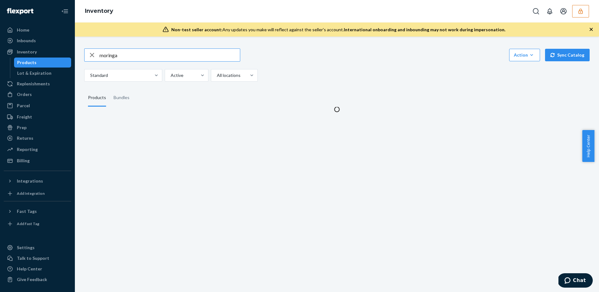
click at [150, 53] on input "moringa" at bounding box center [170, 55] width 140 height 12
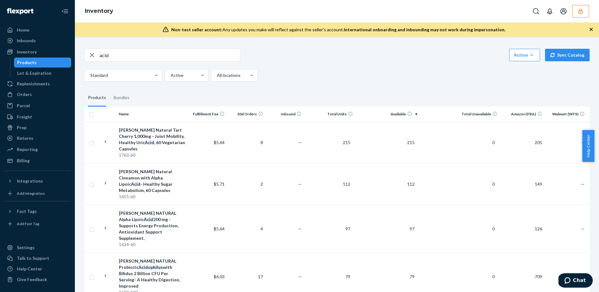
click at [183, 52] on input "acid" at bounding box center [170, 55] width 140 height 12
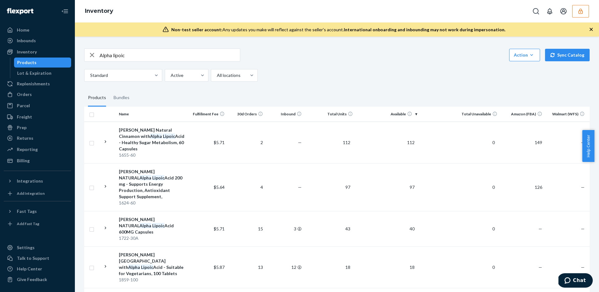
click at [154, 55] on input "Alpha lipoic" at bounding box center [170, 55] width 140 height 12
type input "Alpha lipoic acid 600"
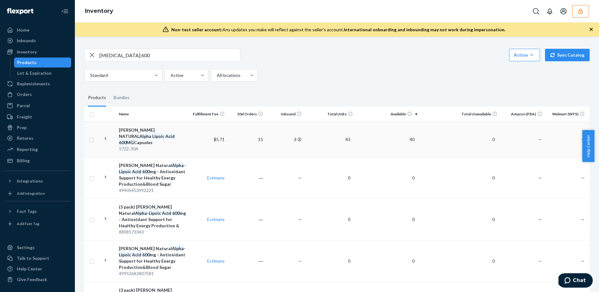
click at [195, 139] on td "$5.71" at bounding box center [208, 138] width 38 height 35
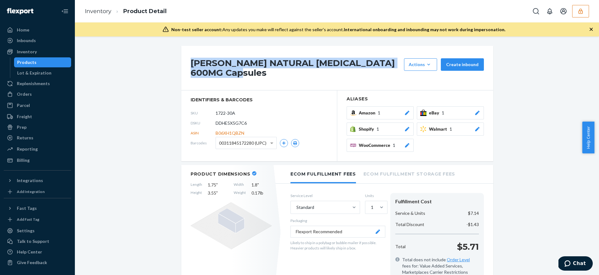
drag, startPoint x: 257, startPoint y: 74, endPoint x: 193, endPoint y: 57, distance: 66.5
click at [193, 57] on div "MASON NATURAL Alpha Lipoic Acid 600MG Capsules Actions Hide Request removal Cre…" at bounding box center [337, 68] width 312 height 45
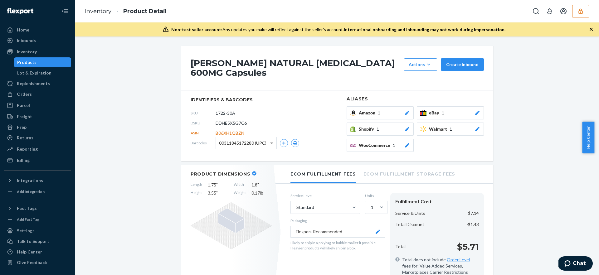
click at [298, 108] on div "SKU 1722-30A" at bounding box center [259, 113] width 137 height 10
drag, startPoint x: 267, startPoint y: 193, endPoint x: 183, endPoint y: 185, distance: 84.4
click at [183, 185] on div "Product Dimensions Length 1.75 " Width 1.8 " Height 3.55 " Weight 0.17 lb" at bounding box center [231, 232] width 100 height 134
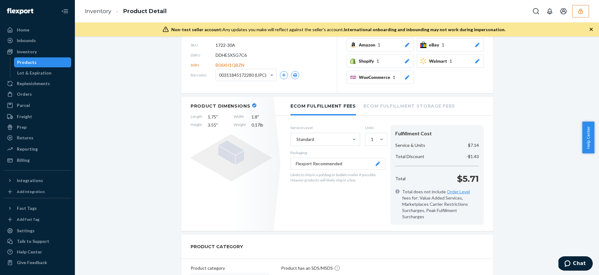
scroll to position [72, 0]
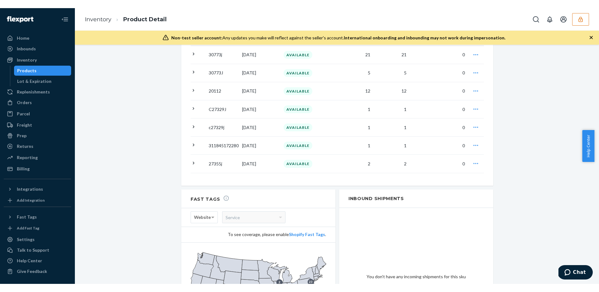
scroll to position [0, 0]
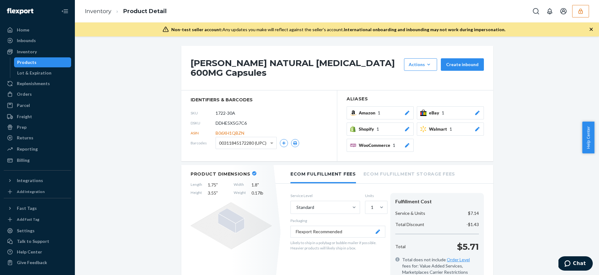
click at [233, 144] on span "00311845172280 (UPC)" at bounding box center [242, 143] width 47 height 11
click at [318, 120] on div "DSKU DDHE5X5G7C6" at bounding box center [259, 123] width 137 height 10
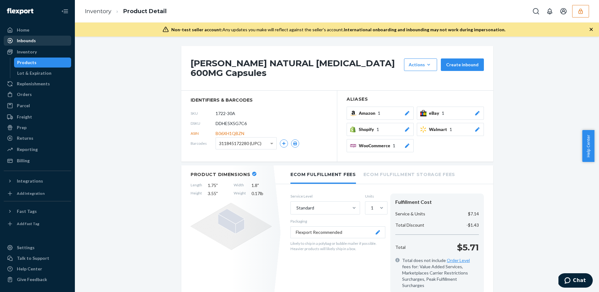
click at [29, 38] on div "Inbounds" at bounding box center [26, 40] width 19 height 6
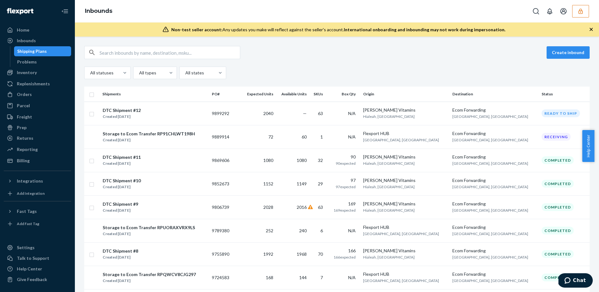
click at [583, 11] on icon "button" at bounding box center [581, 10] width 4 height 5
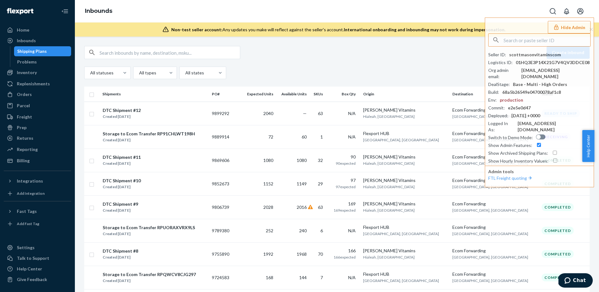
click at [559, 28] on icon "button" at bounding box center [556, 26] width 4 height 5
click at [560, 28] on div "Non-test seller account: Any updates you make will reflect against the seller's…" at bounding box center [337, 29] width 524 height 14
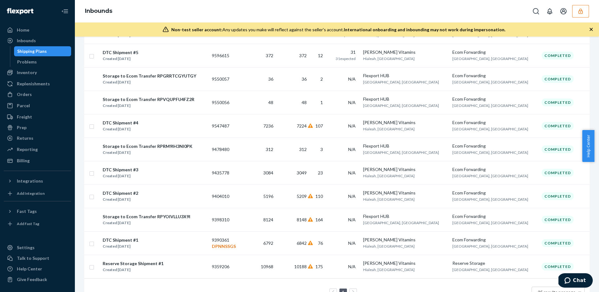
scroll to position [294, 0]
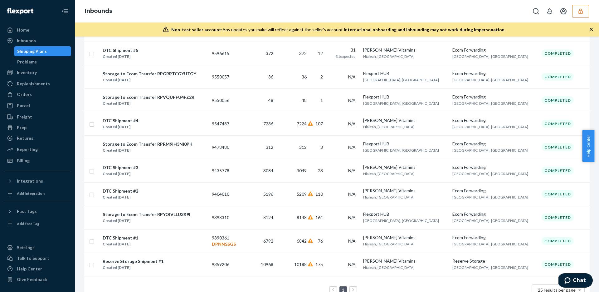
click at [239, 244] on p "DPNNSSGS" at bounding box center [225, 244] width 27 height 6
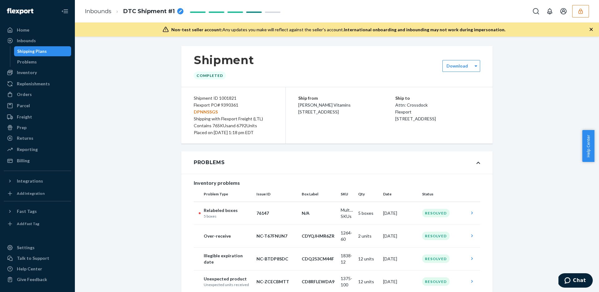
click at [477, 163] on icon at bounding box center [479, 163] width 4 height 2
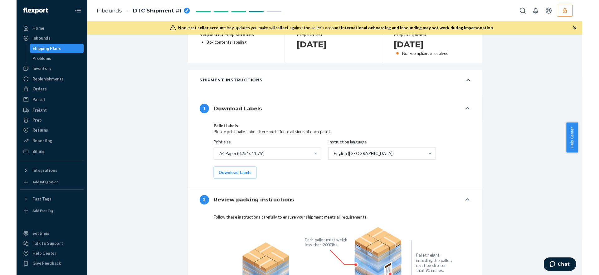
scroll to position [263, 0]
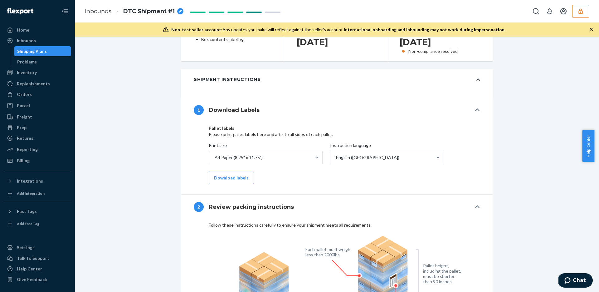
click at [477, 78] on icon at bounding box center [479, 79] width 4 height 4
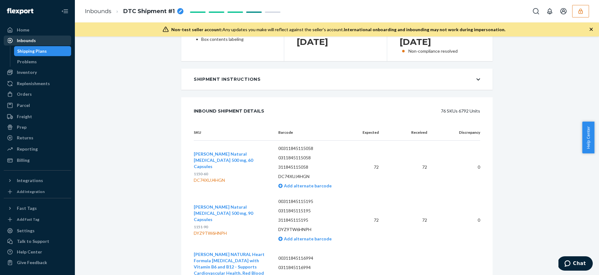
click at [36, 41] on div "Inbounds" at bounding box center [37, 40] width 66 height 9
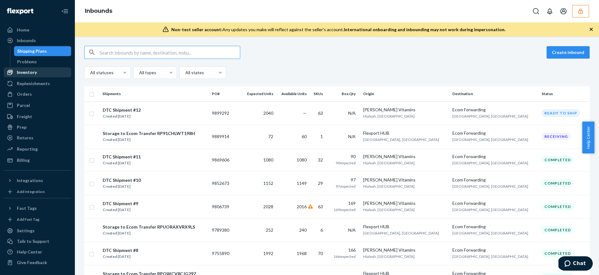
click at [34, 75] on div "Inventory" at bounding box center [27, 72] width 20 height 6
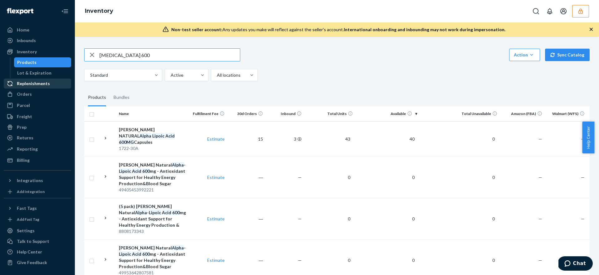
click at [38, 83] on div "Replenishments" at bounding box center [33, 84] width 33 height 6
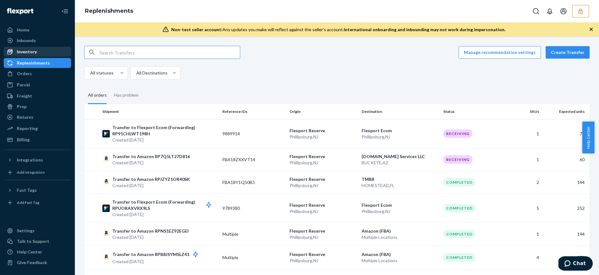
click at [39, 51] on div "Inventory" at bounding box center [37, 51] width 66 height 9
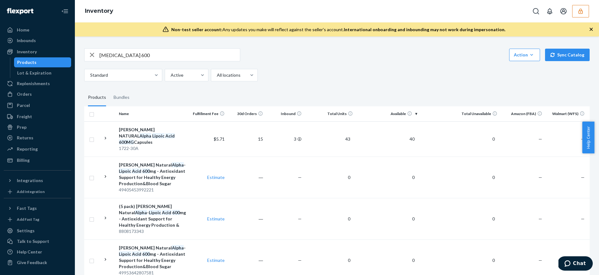
click at [579, 14] on button "button" at bounding box center [581, 11] width 17 height 12
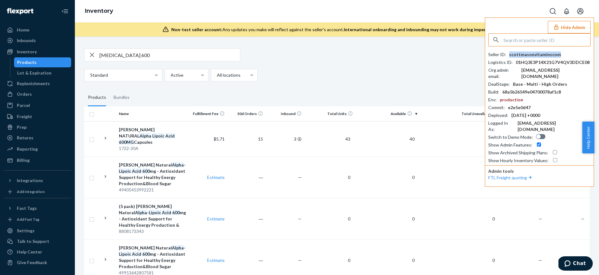
click at [542, 55] on div "scottmasonvitaminscom" at bounding box center [536, 55] width 52 height 6
click at [88, 57] on icon "button" at bounding box center [91, 55] width 7 height 12
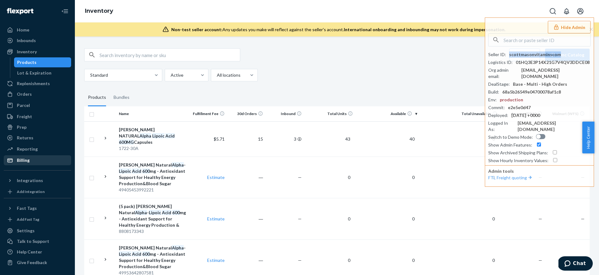
click at [36, 160] on div "Billing" at bounding box center [37, 160] width 66 height 9
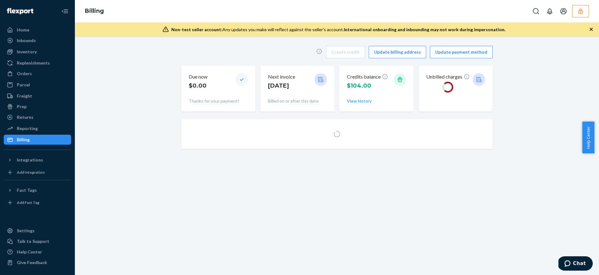
click at [34, 122] on div "Returns All Returns Settings Packages" at bounding box center [37, 117] width 67 height 11
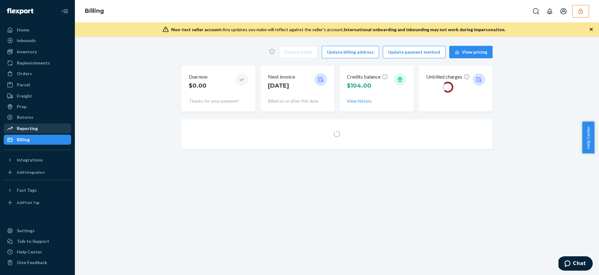
click at [34, 128] on div "Reporting" at bounding box center [27, 129] width 21 height 6
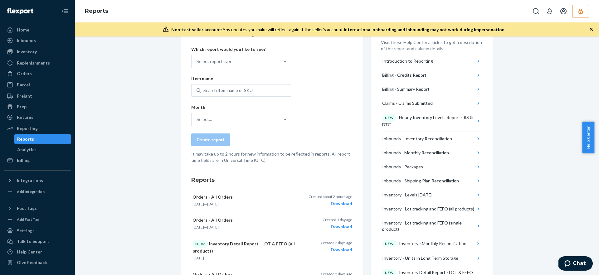
scroll to position [27, 0]
click at [42, 62] on div "Replenishments" at bounding box center [33, 63] width 33 height 6
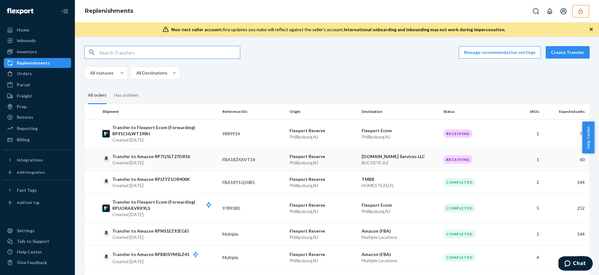
click at [272, 162] on td "FBA18ZXXVT14" at bounding box center [253, 159] width 67 height 23
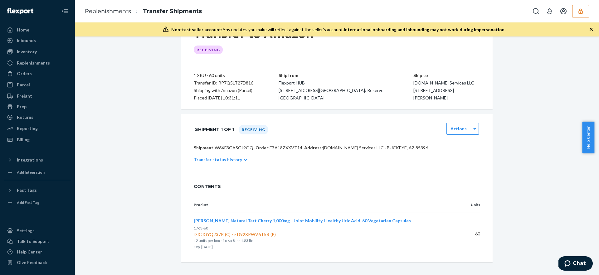
scroll to position [38, 0]
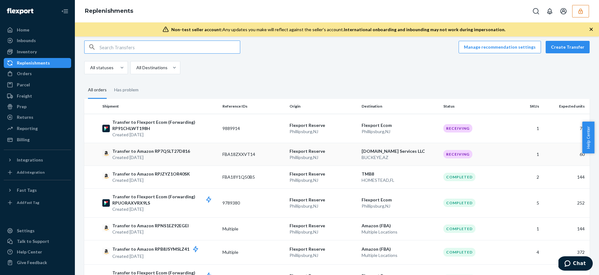
scroll to position [5, 0]
click at [47, 43] on div "Inbounds" at bounding box center [37, 40] width 66 height 9
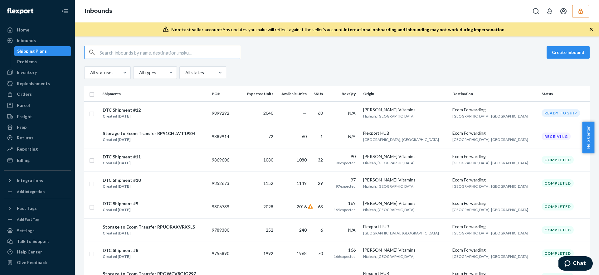
click at [585, 12] on button "button" at bounding box center [581, 11] width 17 height 12
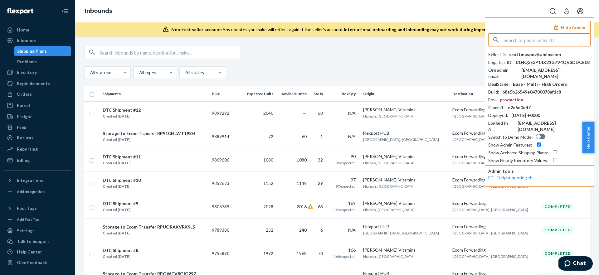
click at [529, 56] on div "scottmasonvitaminscom" at bounding box center [536, 55] width 52 height 6
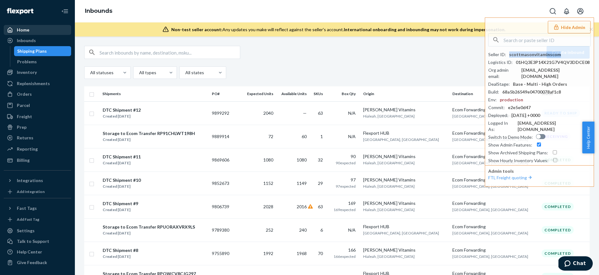
click at [35, 30] on div "Home" at bounding box center [37, 30] width 66 height 9
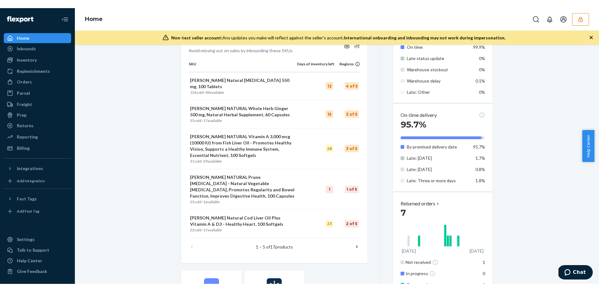
scroll to position [239, 0]
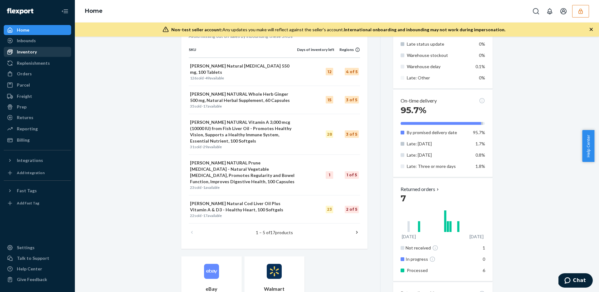
click at [27, 53] on div "Inventory" at bounding box center [27, 52] width 20 height 6
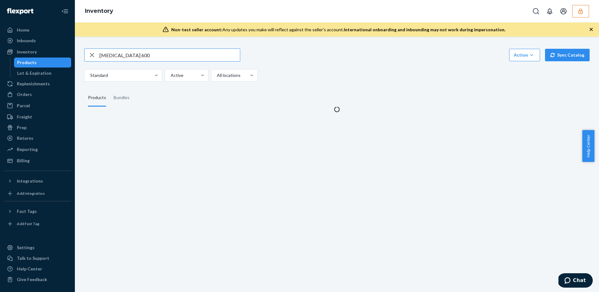
click at [179, 55] on input "Alpha lipoic acid 600" at bounding box center [170, 55] width 140 height 12
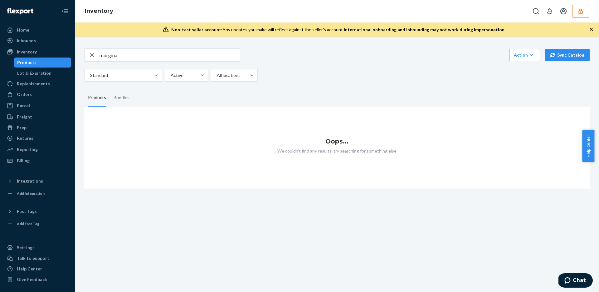
click at [159, 57] on input "morgina" at bounding box center [170, 55] width 140 height 12
type input "moringa"
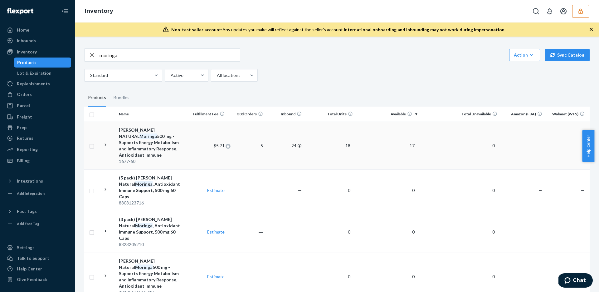
click at [215, 143] on span "$5.71" at bounding box center [219, 145] width 11 height 5
click at [215, 134] on td "$5.71" at bounding box center [208, 145] width 38 height 48
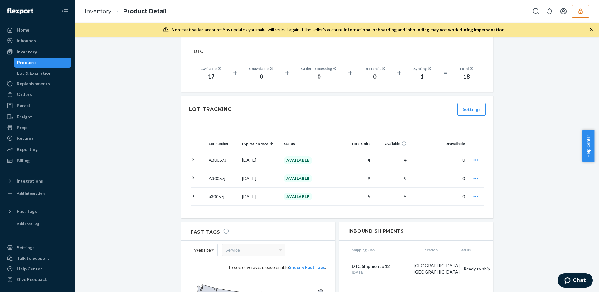
scroll to position [465, 0]
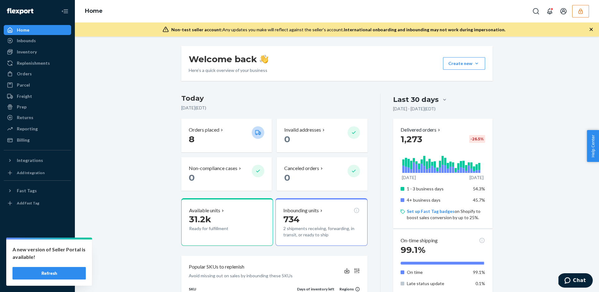
click at [575, 11] on button "button" at bounding box center [581, 11] width 17 height 12
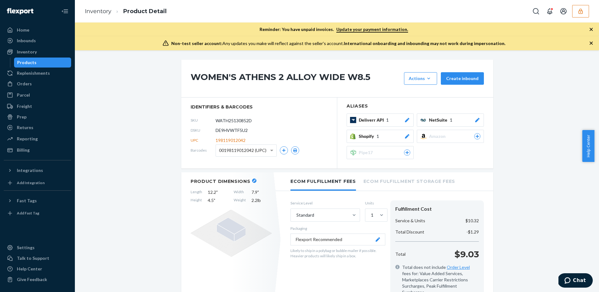
click at [294, 9] on div "Inventory Product Detail" at bounding box center [337, 11] width 524 height 22
